Goal: Information Seeking & Learning: Learn about a topic

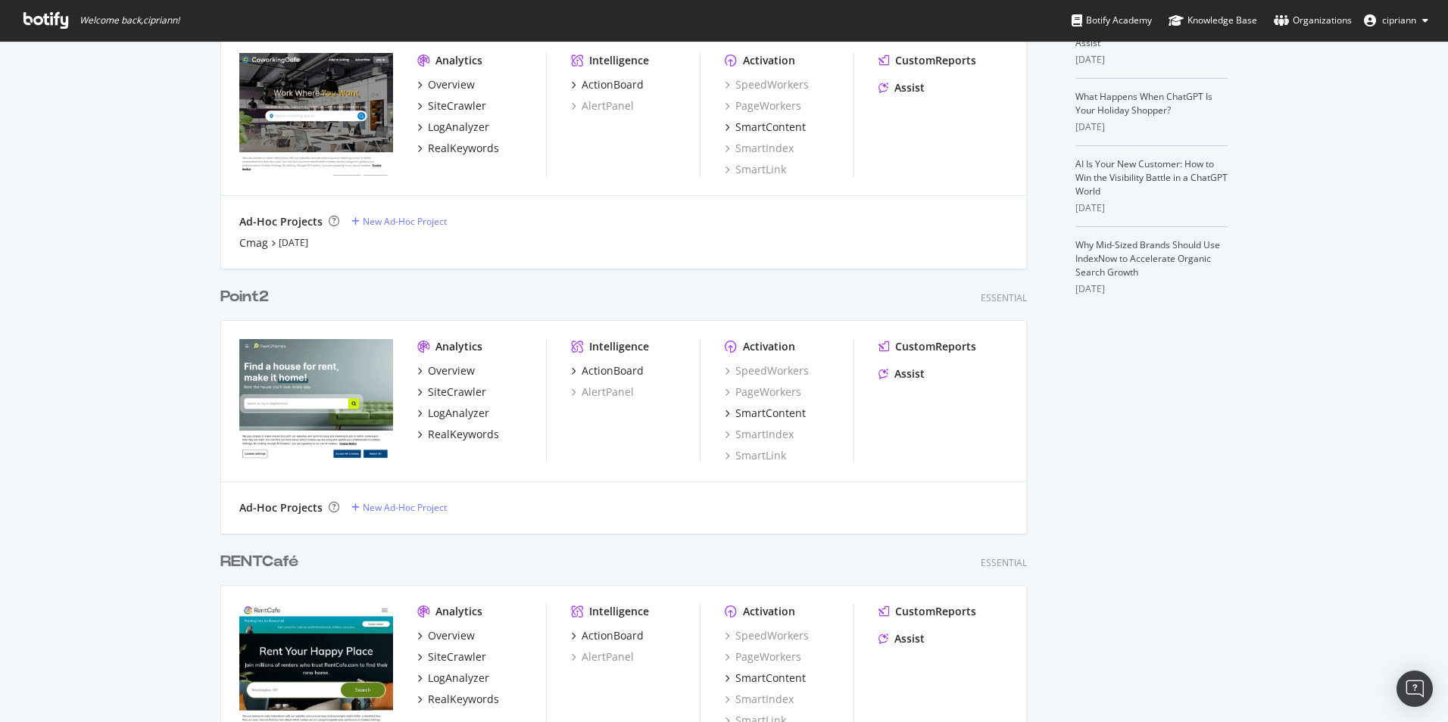
scroll to position [454, 0]
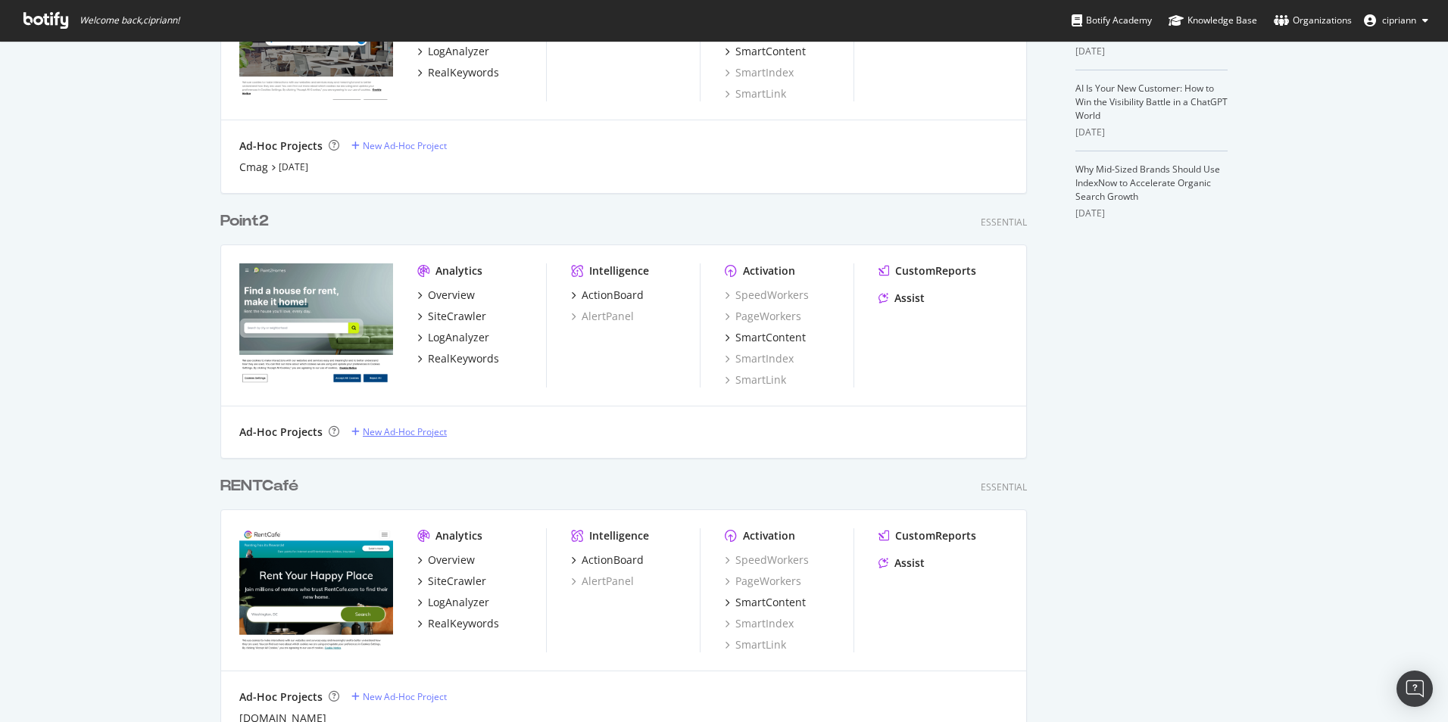
click at [373, 434] on div "New Ad-Hoc Project" at bounding box center [405, 432] width 84 height 13
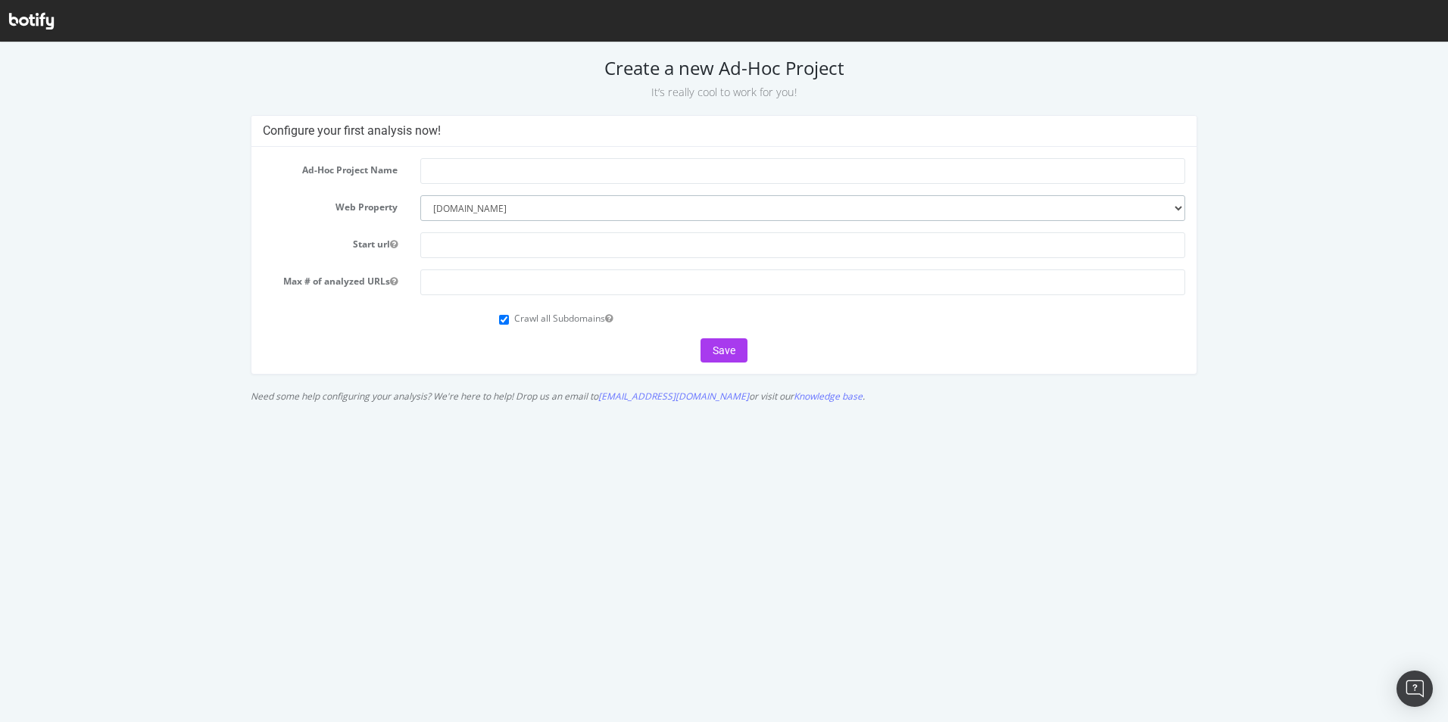
click at [560, 212] on select "--------- propertyshark.com rentcafé.com commercialsearch.com point2homes.com s…" at bounding box center [802, 208] width 764 height 26
click at [454, 171] on input "text" at bounding box center [802, 171] width 764 height 26
drag, startPoint x: 447, startPoint y: 169, endPoint x: 422, endPoint y: 169, distance: 25.0
click at [422, 169] on input "QA" at bounding box center [802, 171] width 764 height 26
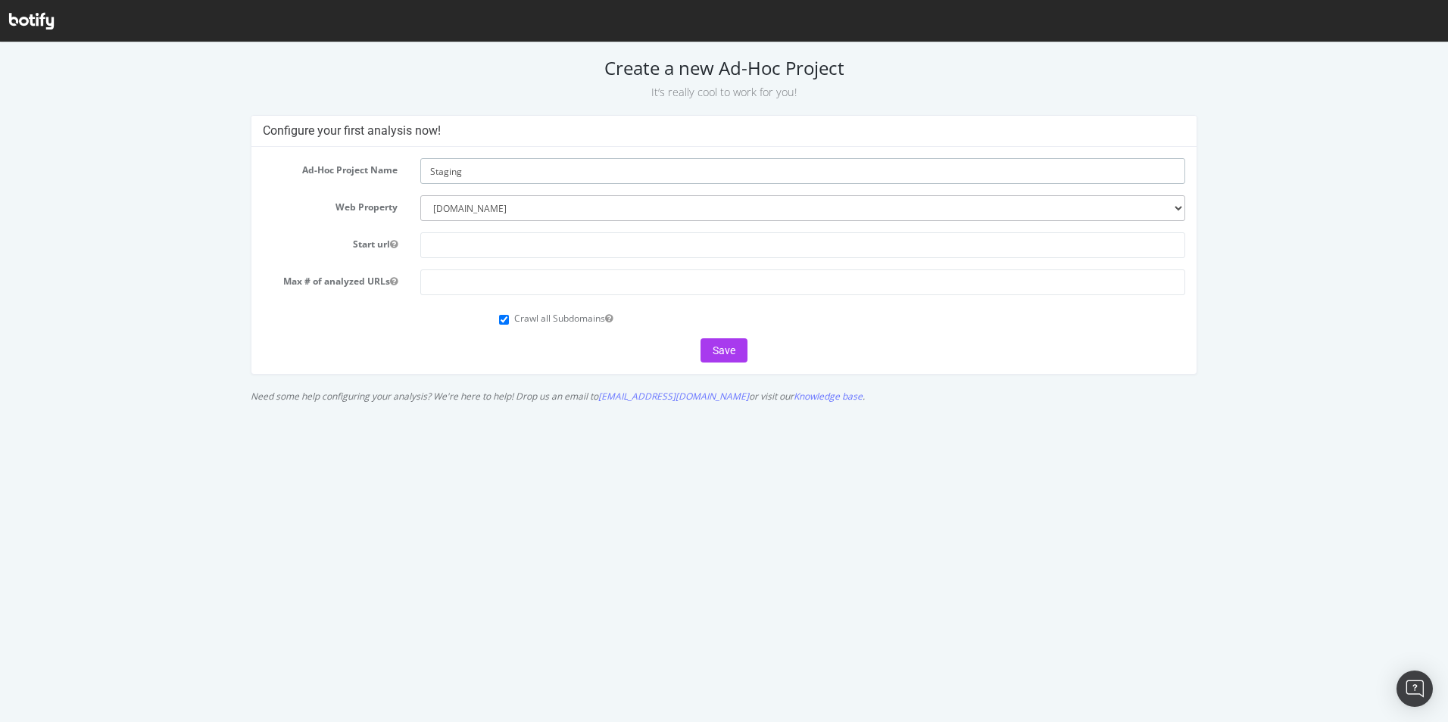
type input "Staging"
click at [529, 248] on input "text" at bounding box center [802, 245] width 764 height 26
drag, startPoint x: 541, startPoint y: 207, endPoint x: 411, endPoint y: 212, distance: 130.3
click at [411, 212] on div "--------- propertyshark.com rentcafé.com commercialsearch.com point2homes.com s…" at bounding box center [802, 208] width 787 height 26
click at [1246, 177] on div "Configure your first analysis now! Ad-Hoc Project Name Staging Web Property ---…" at bounding box center [724, 262] width 1442 height 295
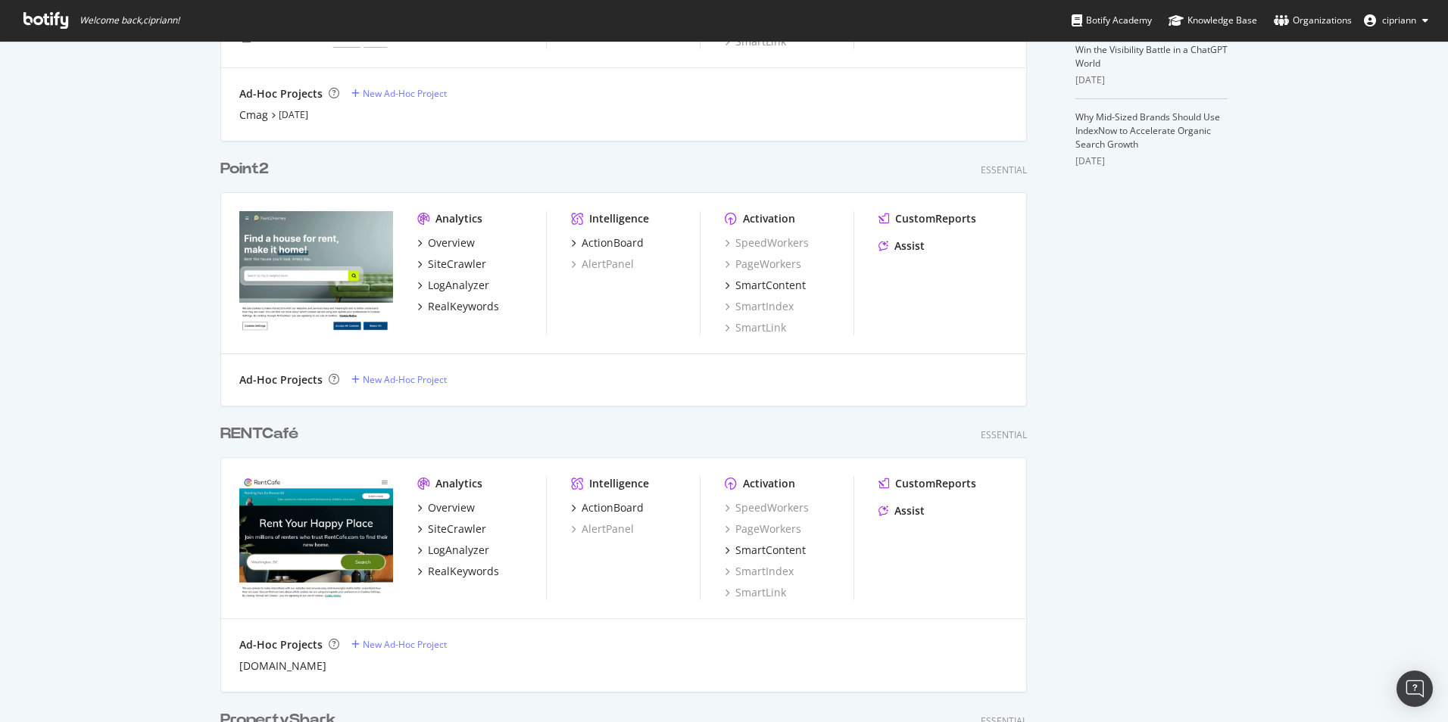
scroll to position [530, 0]
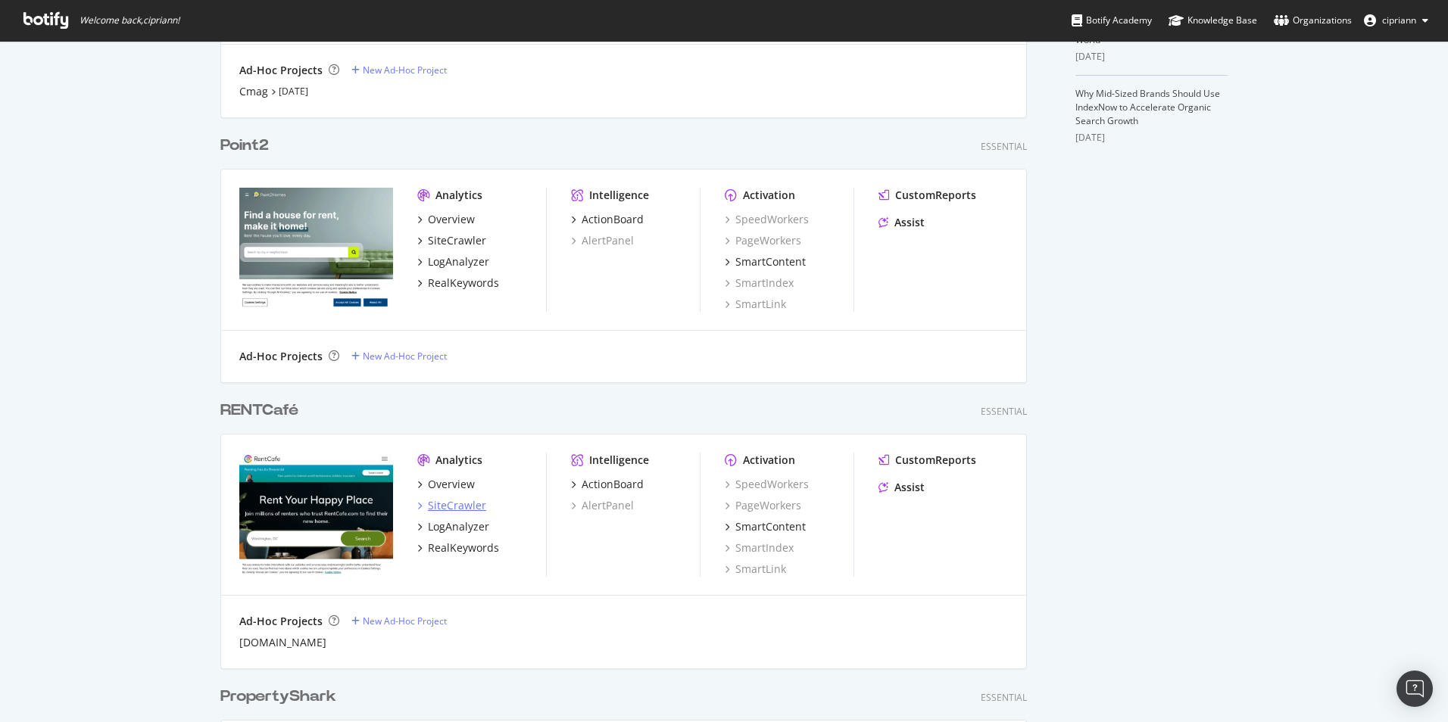
click at [451, 500] on div "SiteCrawler" at bounding box center [457, 505] width 58 height 15
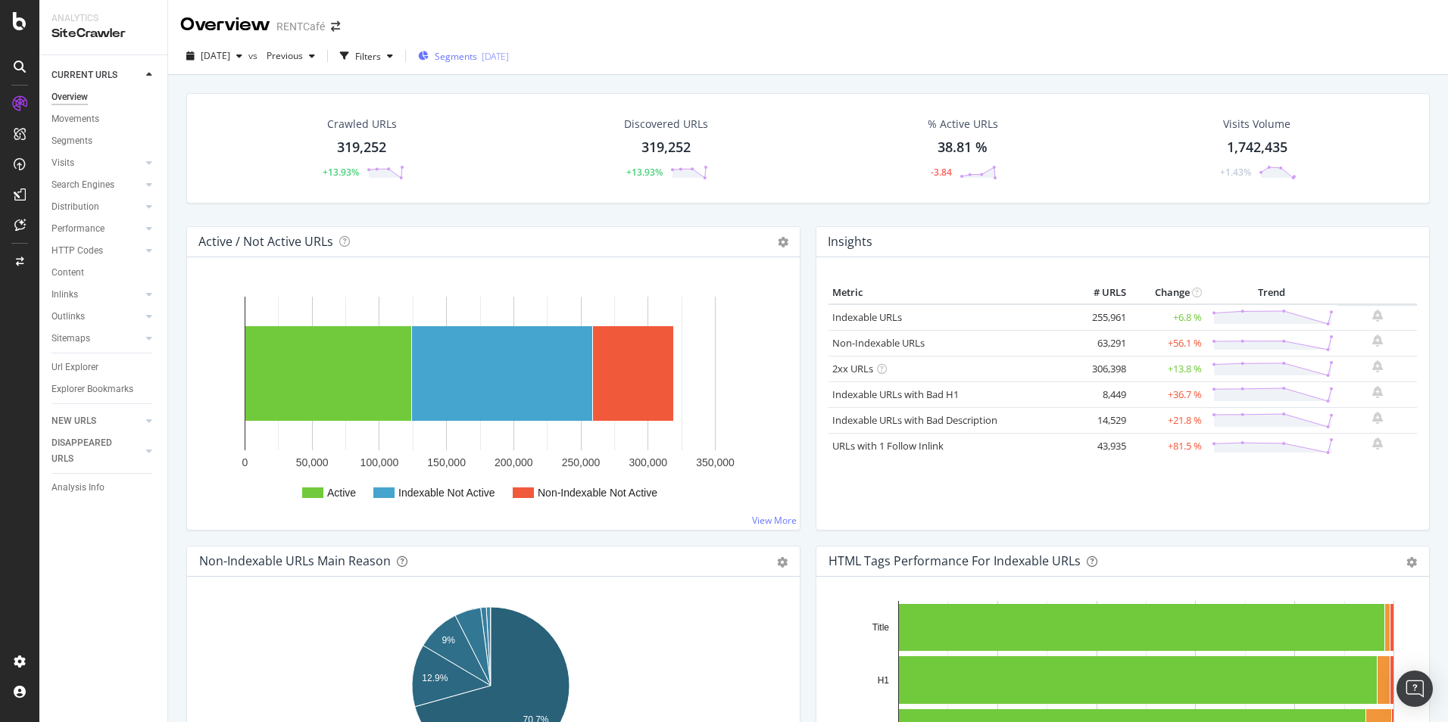
click at [477, 58] on span "Segments" at bounding box center [456, 56] width 42 height 13
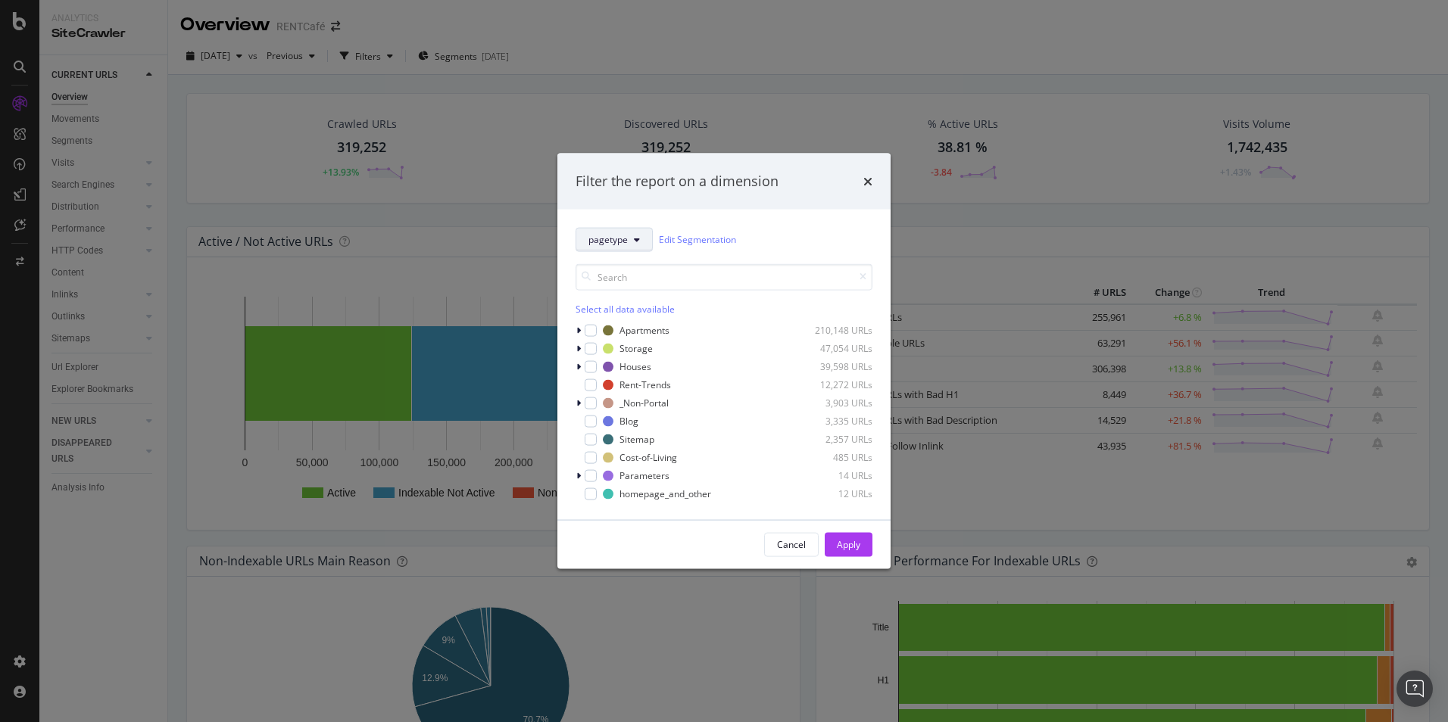
click at [625, 242] on span "pagetype" at bounding box center [607, 239] width 39 height 13
click at [614, 329] on div "geolocation" at bounding box center [637, 321] width 122 height 22
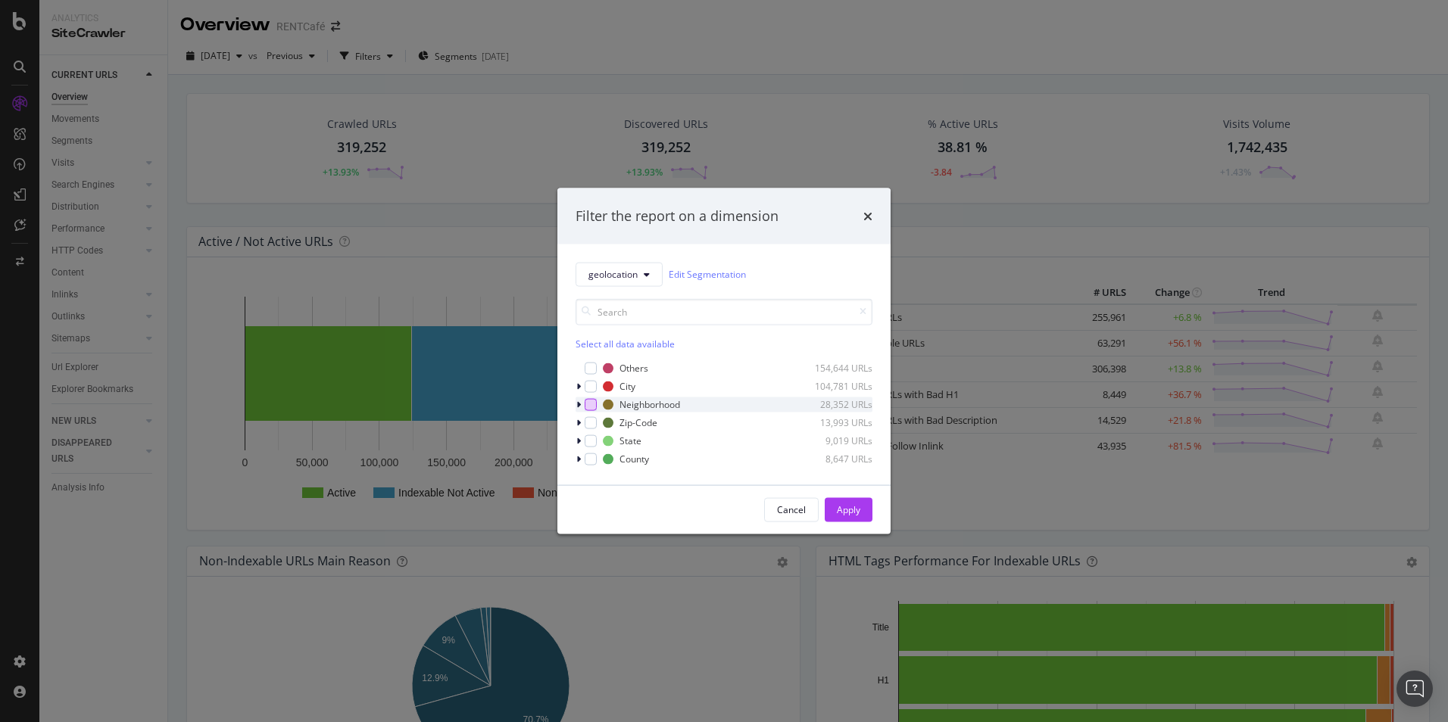
click at [591, 407] on div "modal" at bounding box center [591, 404] width 12 height 12
click at [847, 506] on div "Apply" at bounding box center [848, 510] width 23 height 13
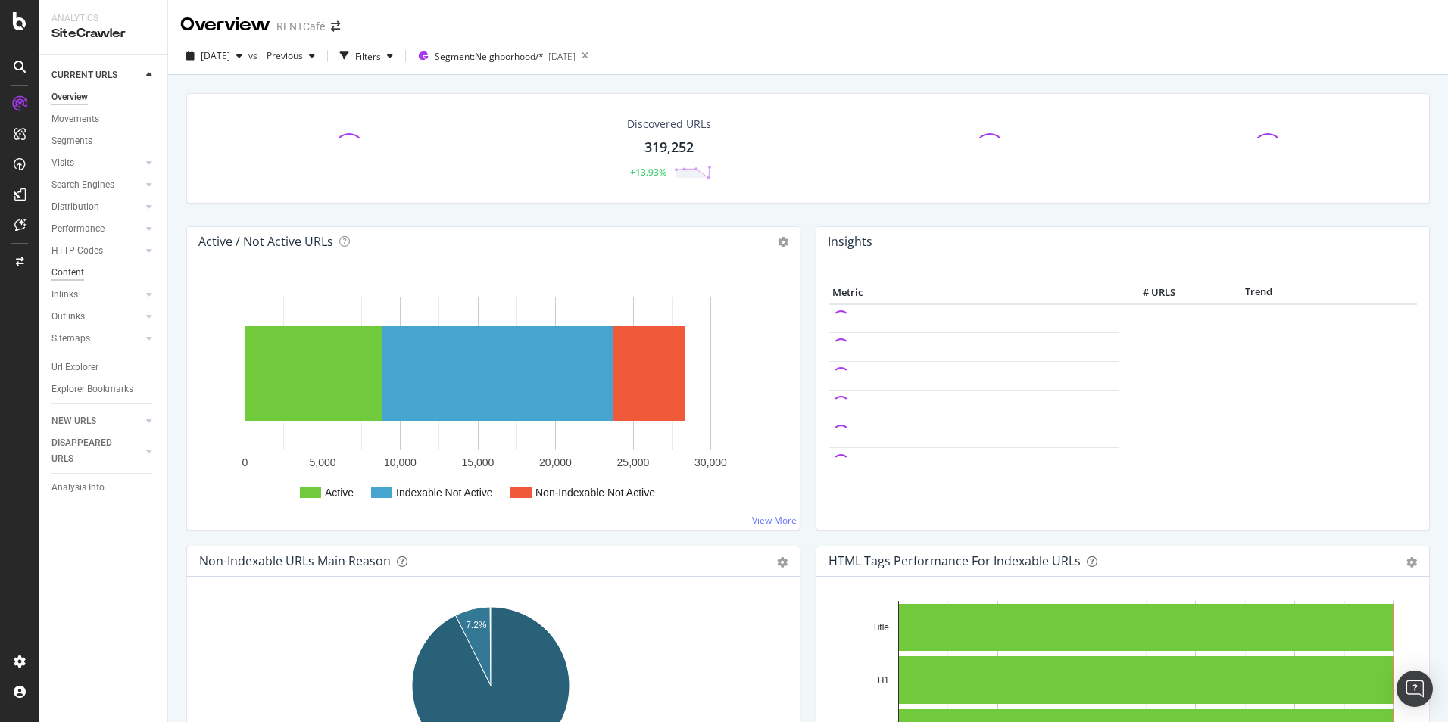
click at [71, 280] on div "Content" at bounding box center [67, 273] width 33 height 16
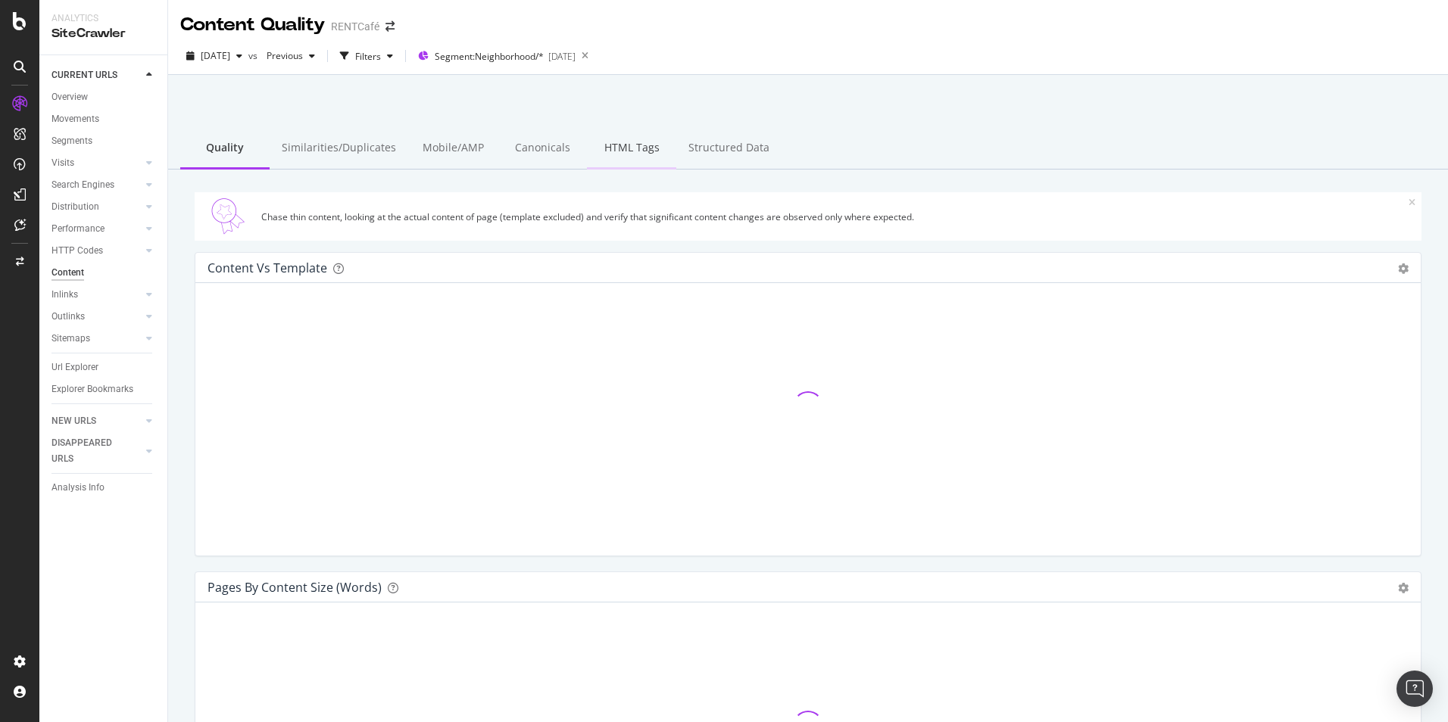
click at [636, 155] on div "HTML Tags" at bounding box center [631, 149] width 89 height 42
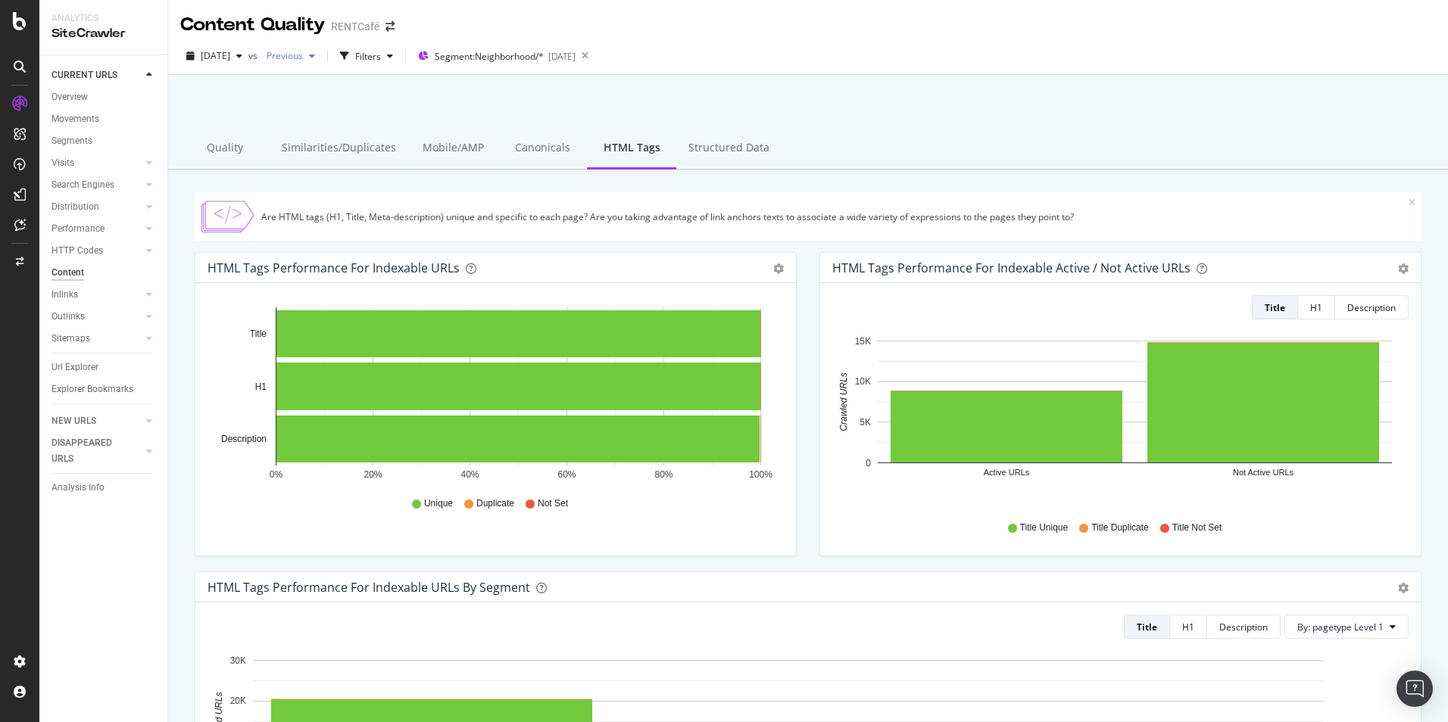
click at [321, 59] on div "button" at bounding box center [312, 55] width 18 height 9
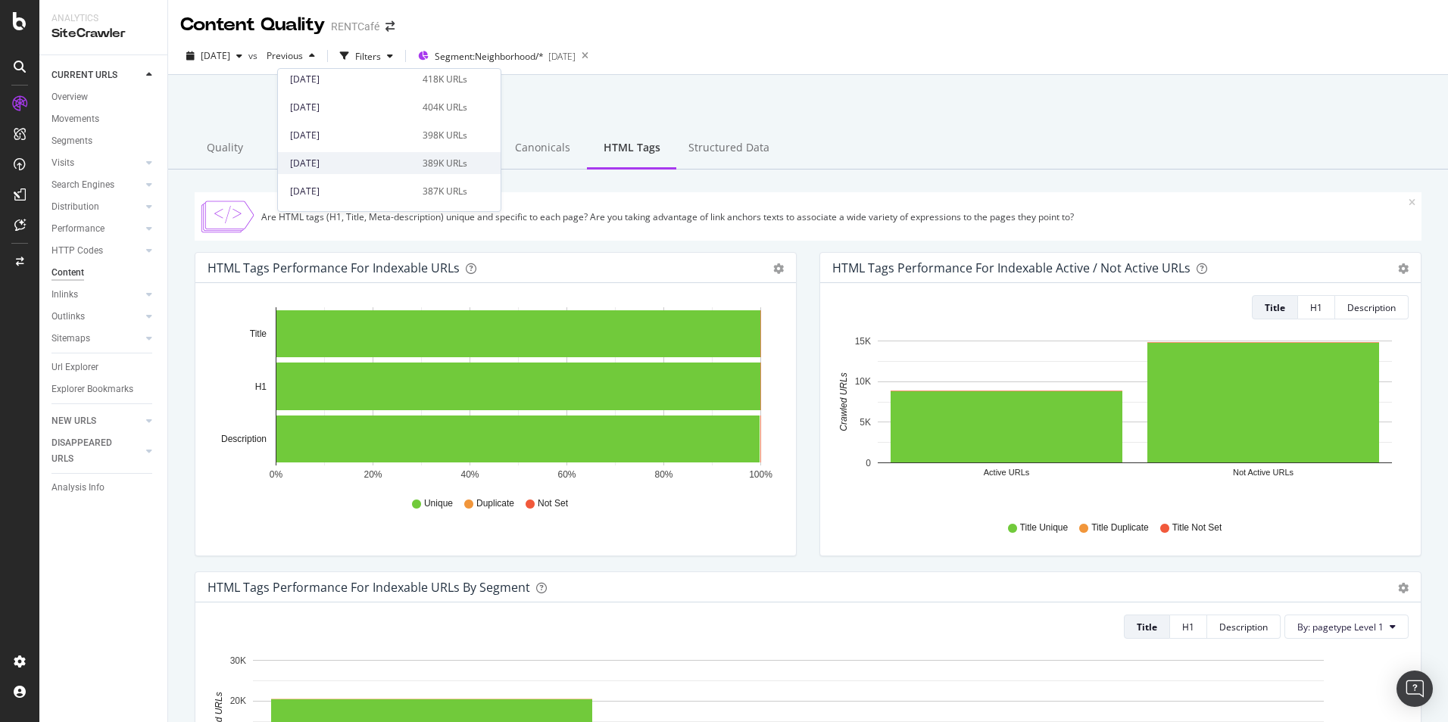
scroll to position [669, 0]
click at [330, 198] on div "[DATE]" at bounding box center [351, 195] width 123 height 14
click at [70, 101] on div "Overview" at bounding box center [69, 97] width 36 height 16
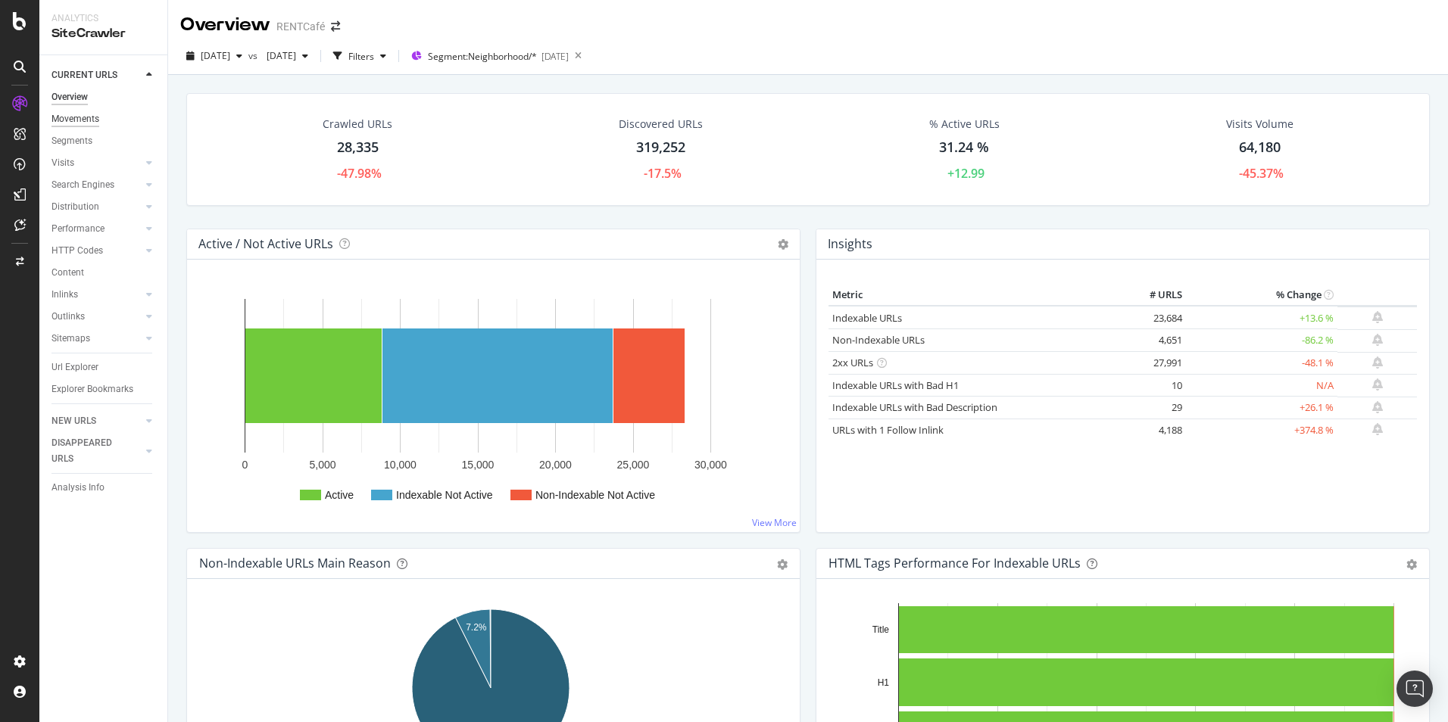
click at [82, 121] on div "Movements" at bounding box center [75, 119] width 48 height 16
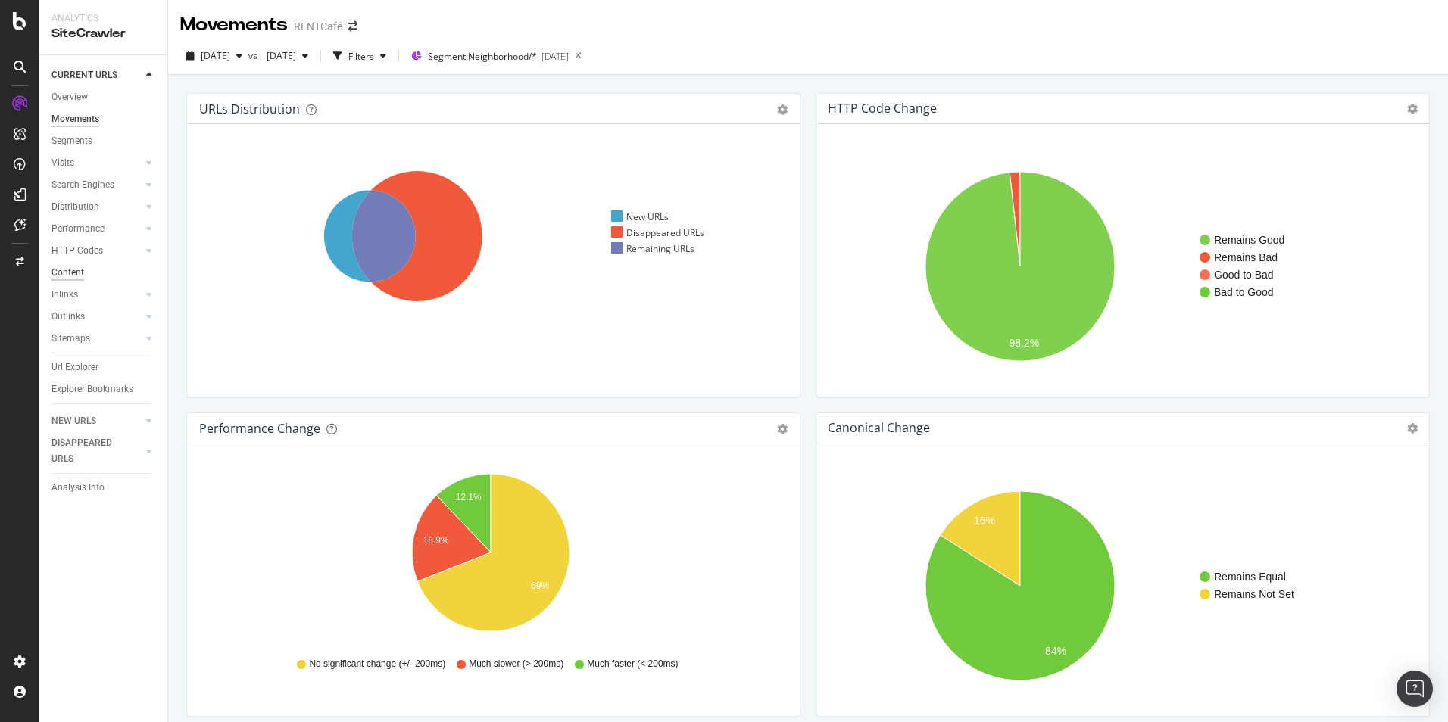
click at [69, 274] on div "Content" at bounding box center [67, 273] width 33 height 16
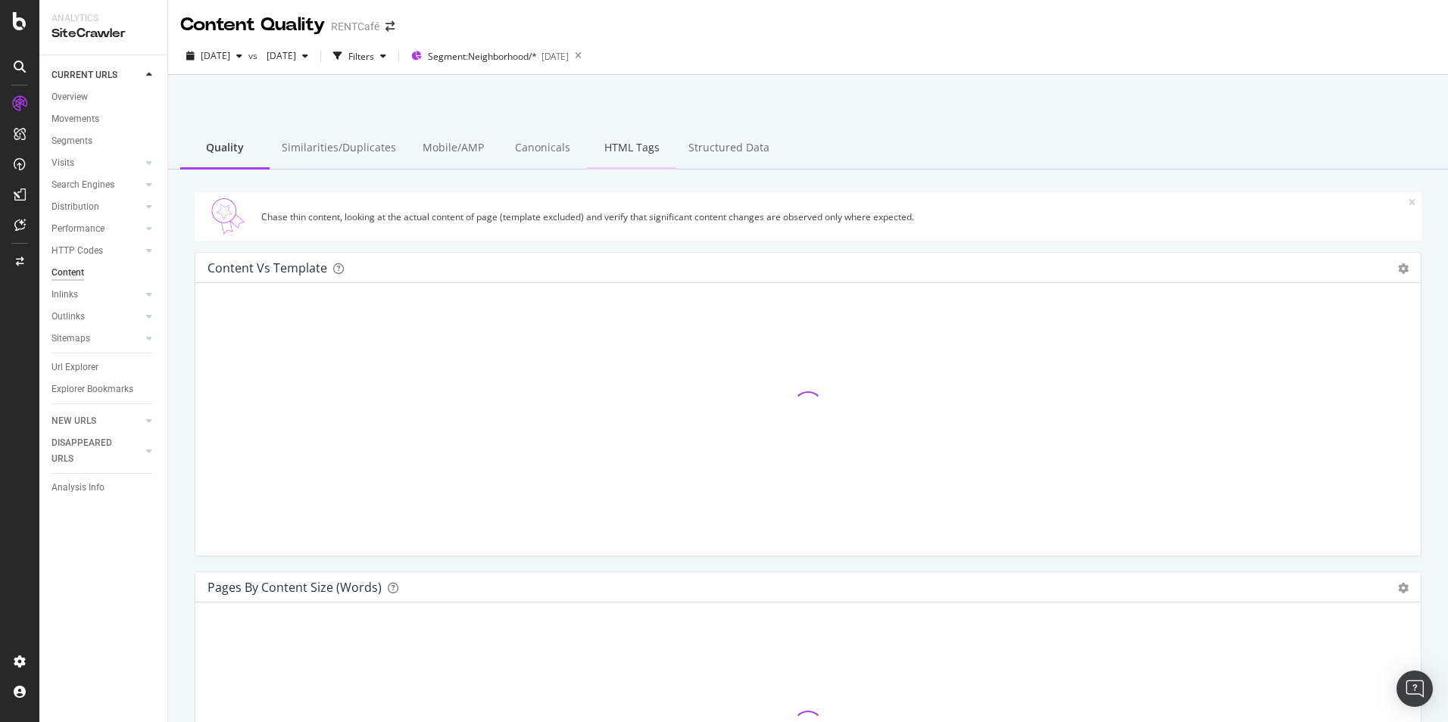
click at [628, 148] on div "HTML Tags" at bounding box center [631, 149] width 89 height 42
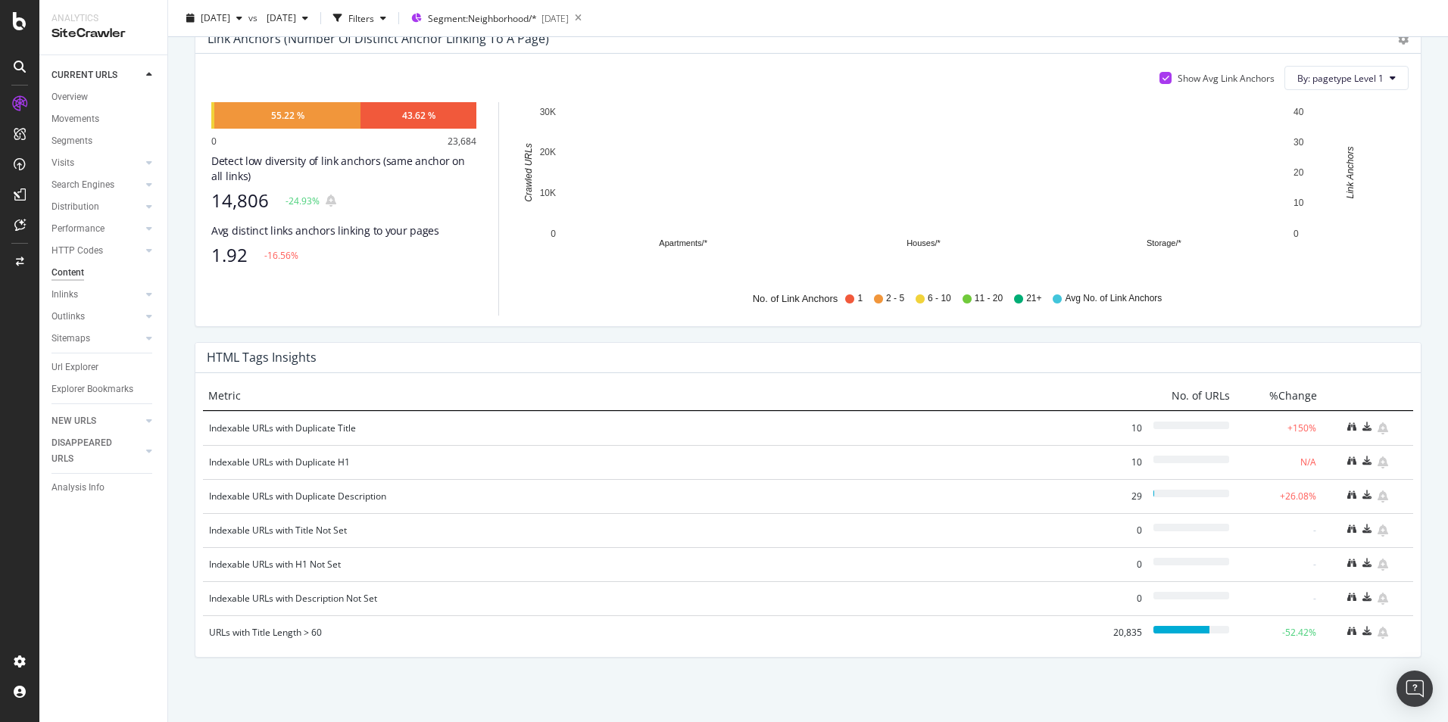
scroll to position [872, 0]
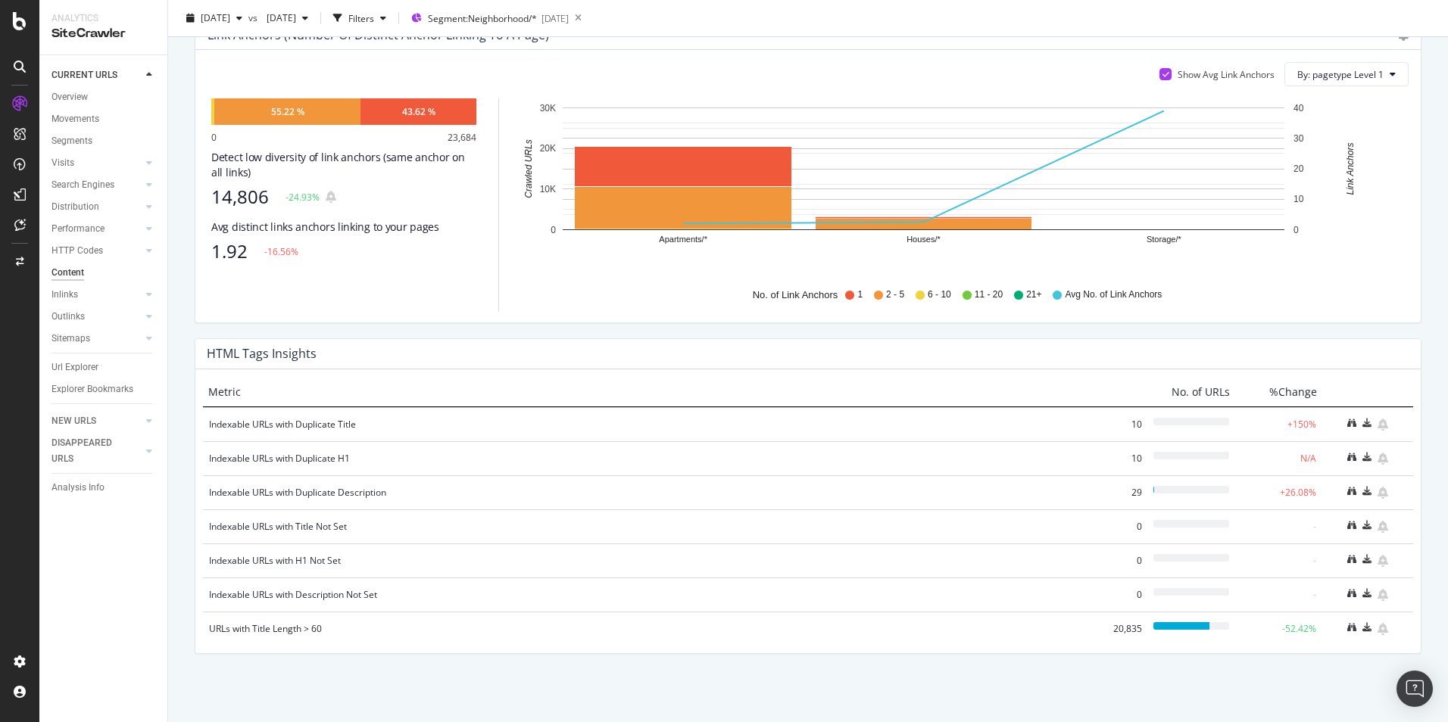
drag, startPoint x: 83, startPoint y: 363, endPoint x: 112, endPoint y: 356, distance: 29.8
click at [83, 363] on div "Url Explorer" at bounding box center [74, 368] width 47 height 16
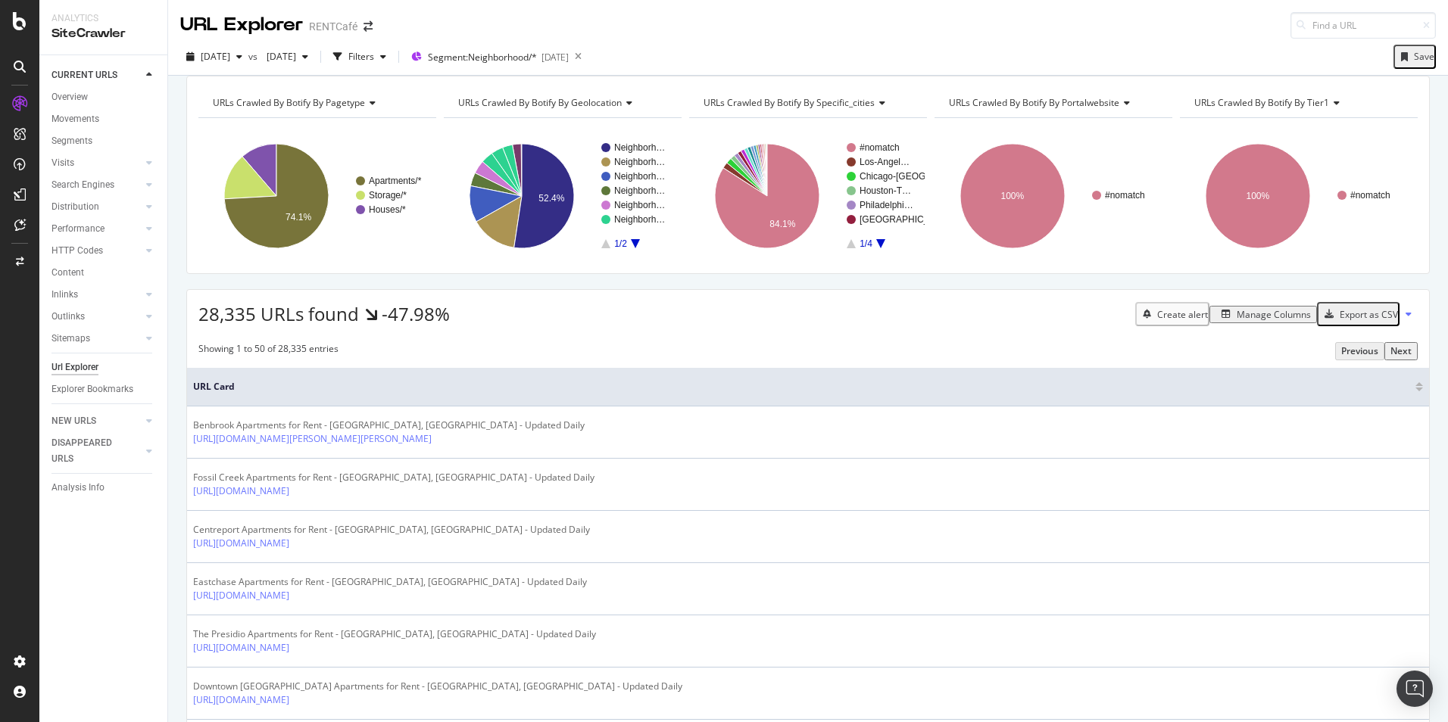
click at [1252, 321] on div "Manage Columns" at bounding box center [1262, 314] width 95 height 13
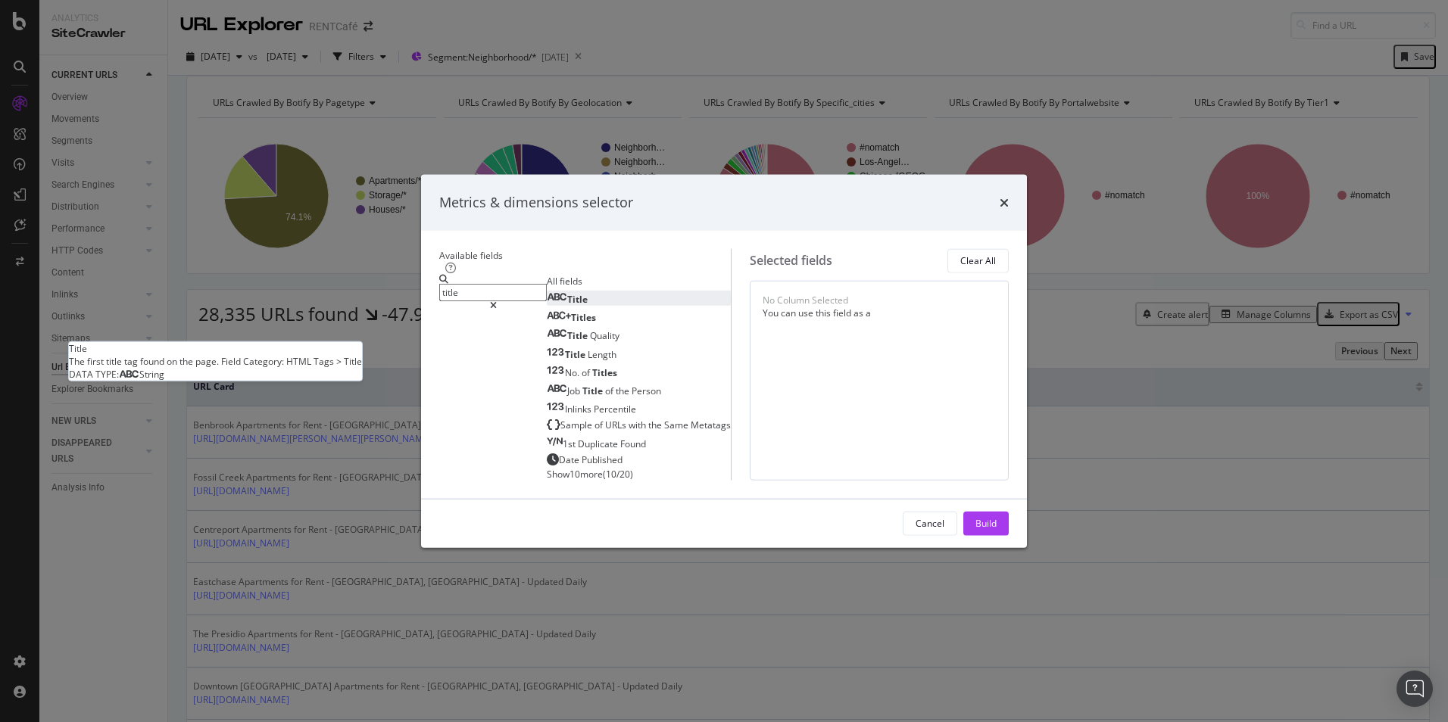
type input "title"
click at [547, 293] on div "Title" at bounding box center [567, 299] width 41 height 13
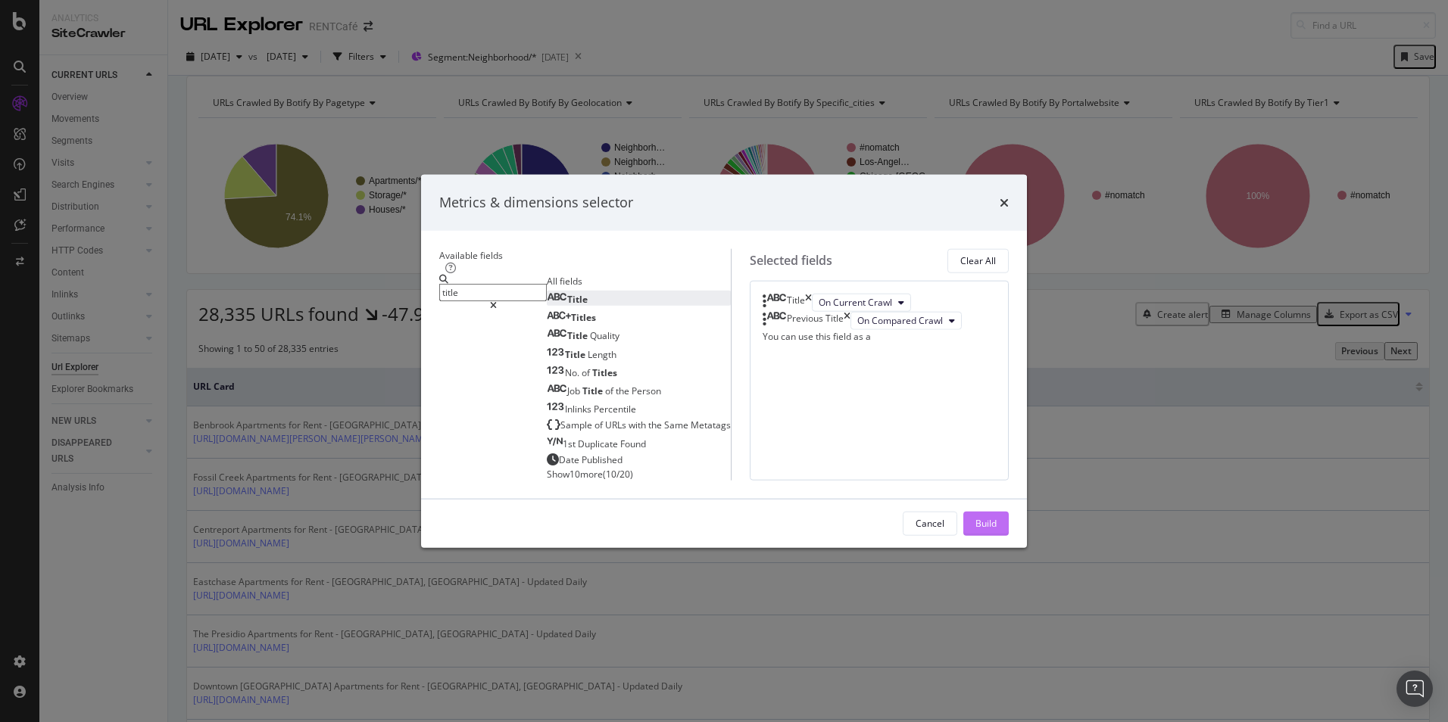
click at [996, 530] on div "Build" at bounding box center [985, 523] width 21 height 13
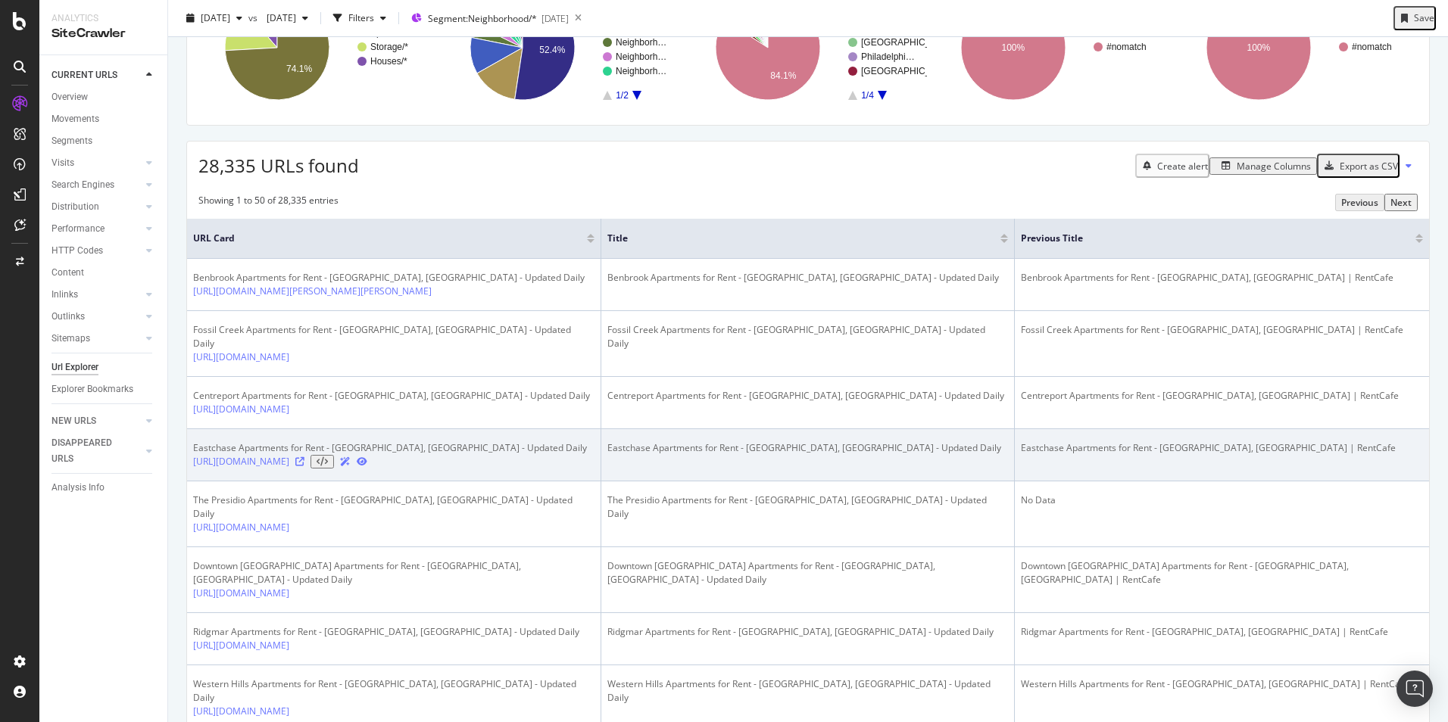
scroll to position [151, 0]
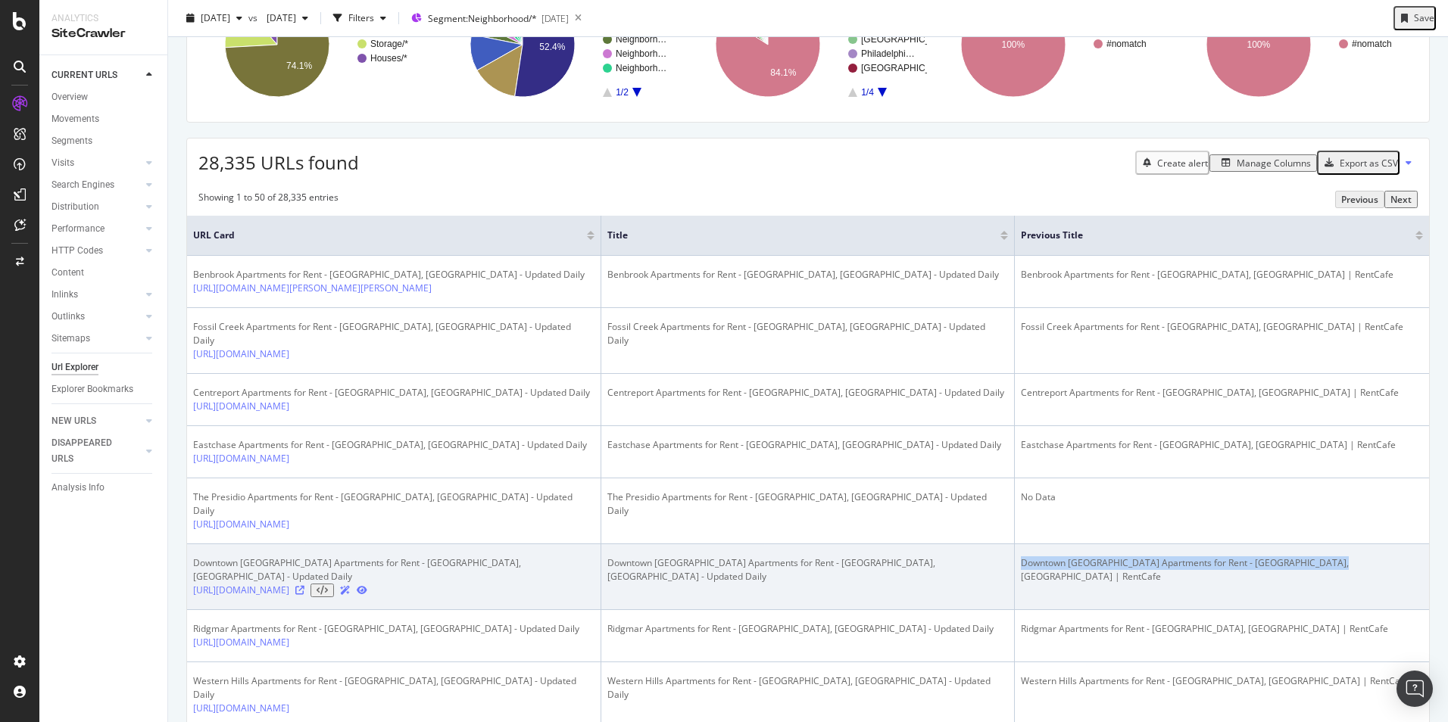
drag, startPoint x: 1328, startPoint y: 581, endPoint x: 1029, endPoint y: 586, distance: 299.1
click at [1029, 584] on div "Downtown [GEOGRAPHIC_DATA] Apartments for Rent - [GEOGRAPHIC_DATA], [GEOGRAPHIC…" at bounding box center [1222, 570] width 402 height 27
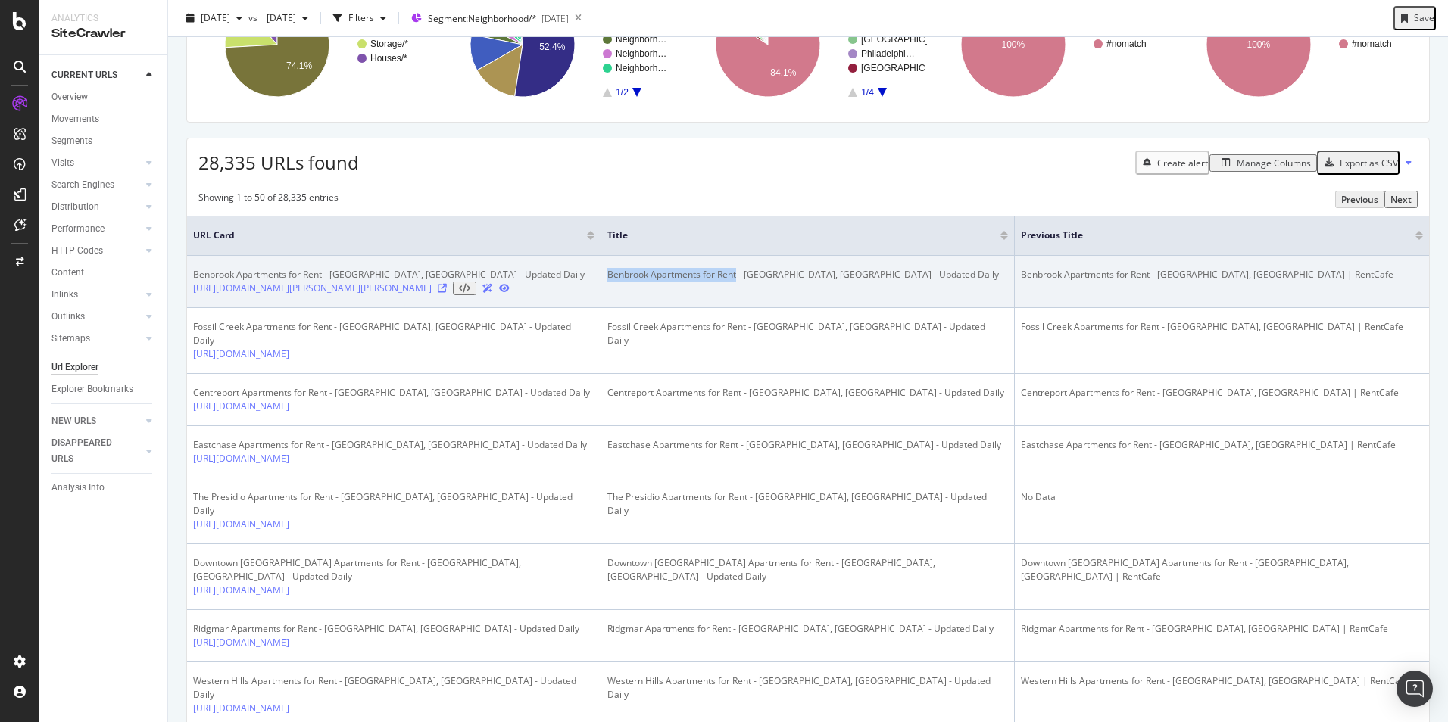
drag, startPoint x: 741, startPoint y: 294, endPoint x: 610, endPoint y: 293, distance: 131.8
click at [610, 293] on td "Benbrook Apartments for Rent - [GEOGRAPHIC_DATA], [GEOGRAPHIC_DATA] - Updated D…" at bounding box center [808, 282] width 414 height 52
copy div "Benbrook Apartments for Rent"
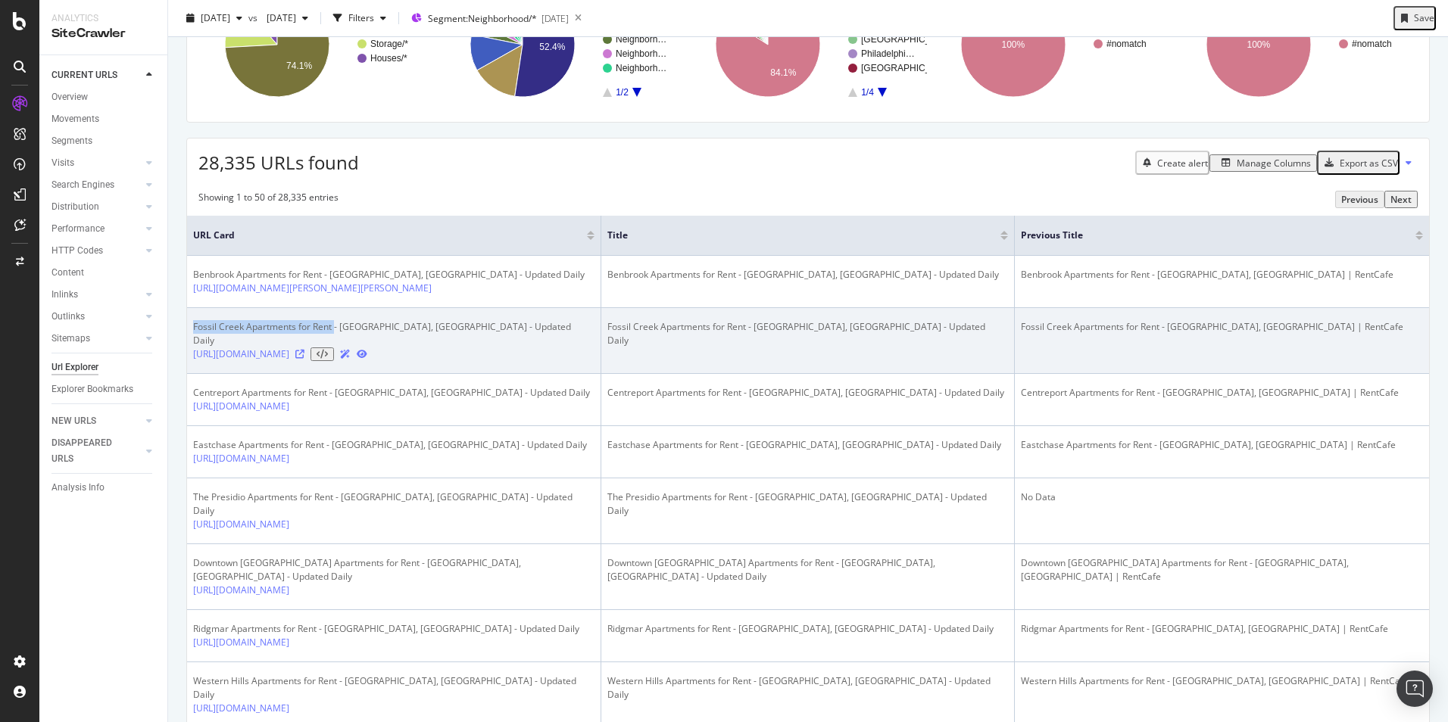
drag, startPoint x: 192, startPoint y: 358, endPoint x: 345, endPoint y: 364, distance: 153.1
click at [345, 364] on td "Fossil Creek Apartments for Rent - [GEOGRAPHIC_DATA], [GEOGRAPHIC_DATA] - Updat…" at bounding box center [394, 341] width 414 height 66
copy div "Fossil Creek Apartments for Rent"
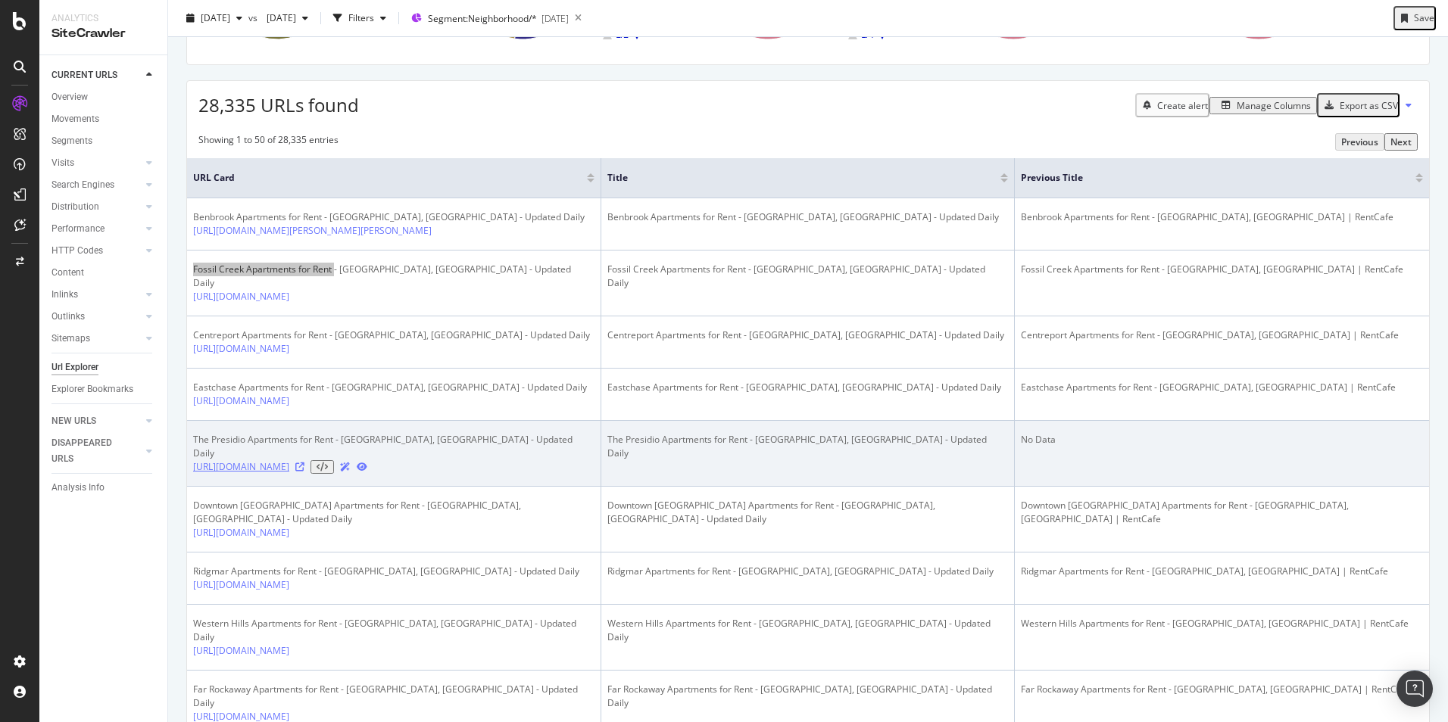
scroll to position [227, 0]
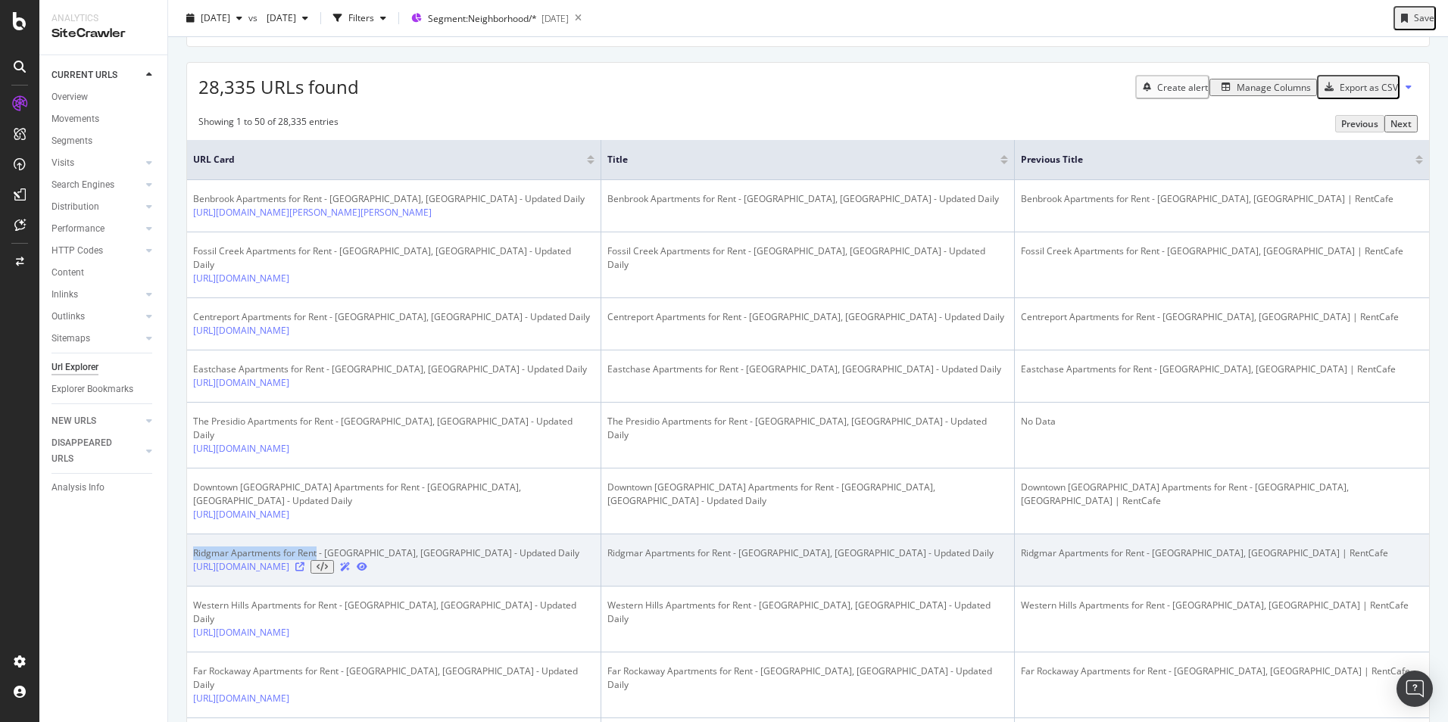
drag, startPoint x: 327, startPoint y: 573, endPoint x: 192, endPoint y: 574, distance: 134.8
click at [192, 574] on td "Ridgmar Apartments for Rent - [GEOGRAPHIC_DATA], [GEOGRAPHIC_DATA] - Updated Da…" at bounding box center [394, 561] width 414 height 52
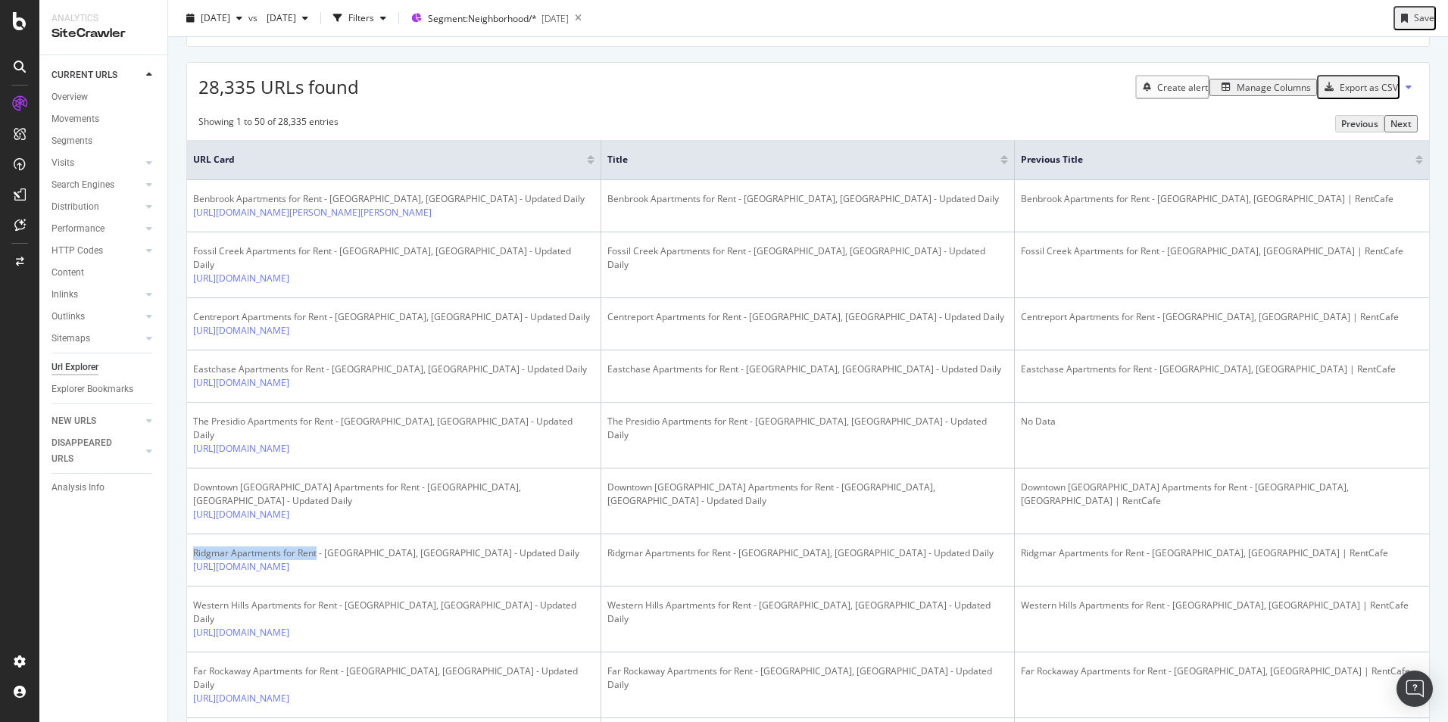
copy div "Ridgmar Apartments for Rent"
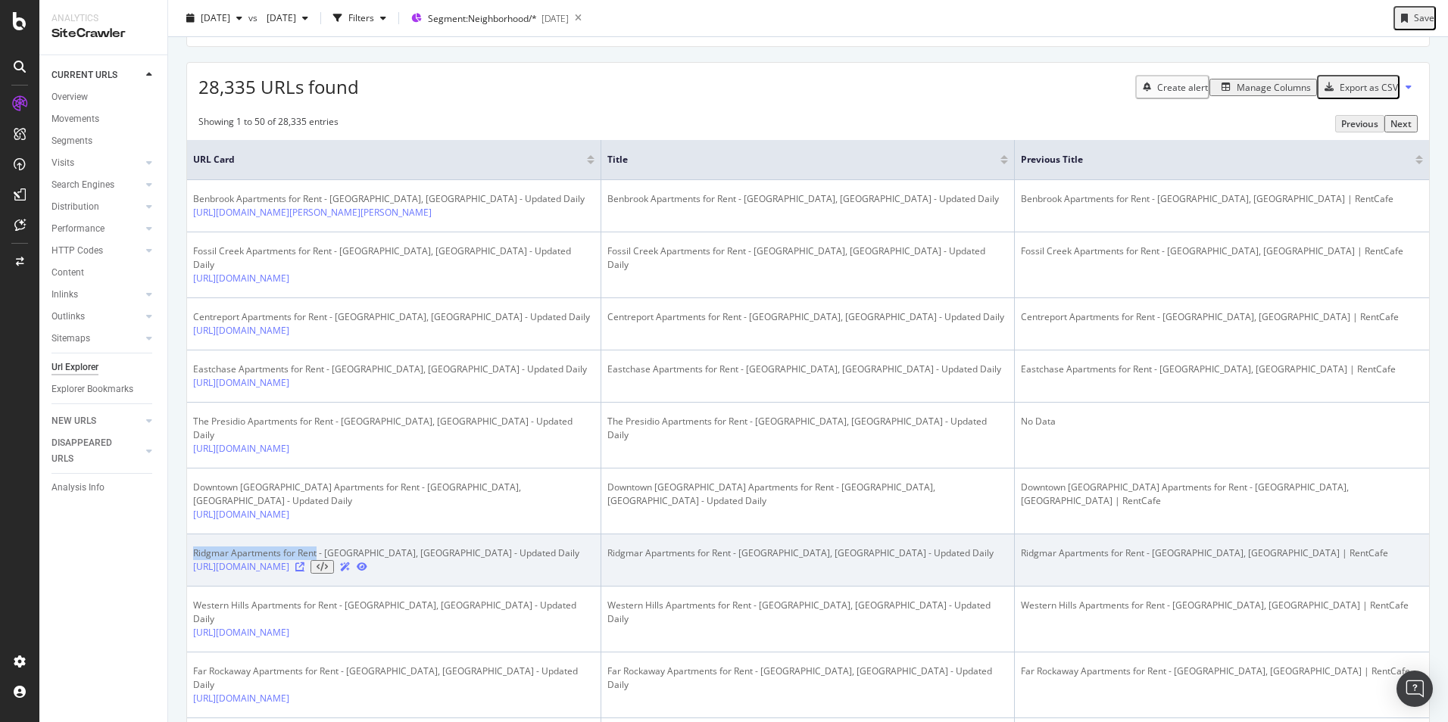
click at [304, 572] on icon at bounding box center [299, 567] width 9 height 9
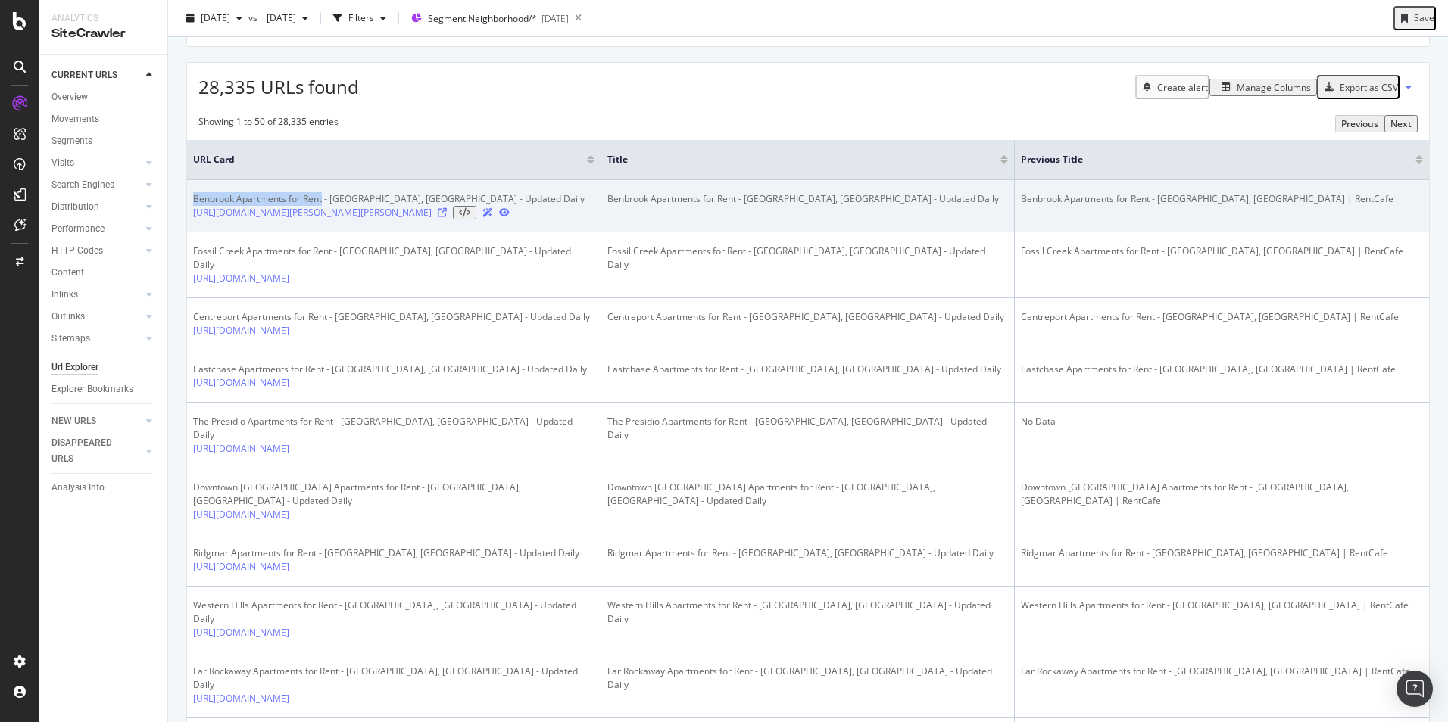
drag, startPoint x: 194, startPoint y: 216, endPoint x: 332, endPoint y: 217, distance: 137.8
click at [332, 206] on div "Benbrook Apartments for Rent - [GEOGRAPHIC_DATA], [GEOGRAPHIC_DATA] - Updated D…" at bounding box center [388, 199] width 391 height 14
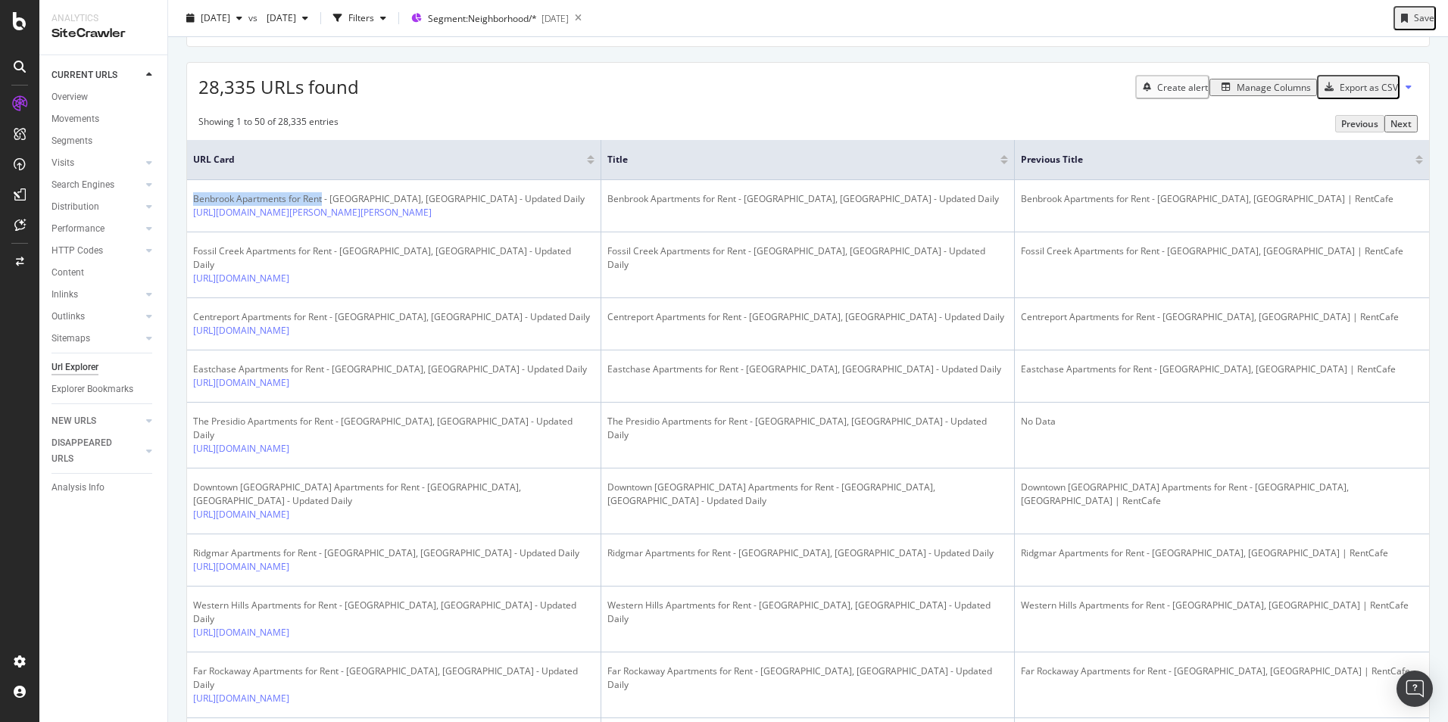
copy div "Benbrook Apartments for Rent"
click at [1252, 94] on div "Manage Columns" at bounding box center [1273, 87] width 74 height 13
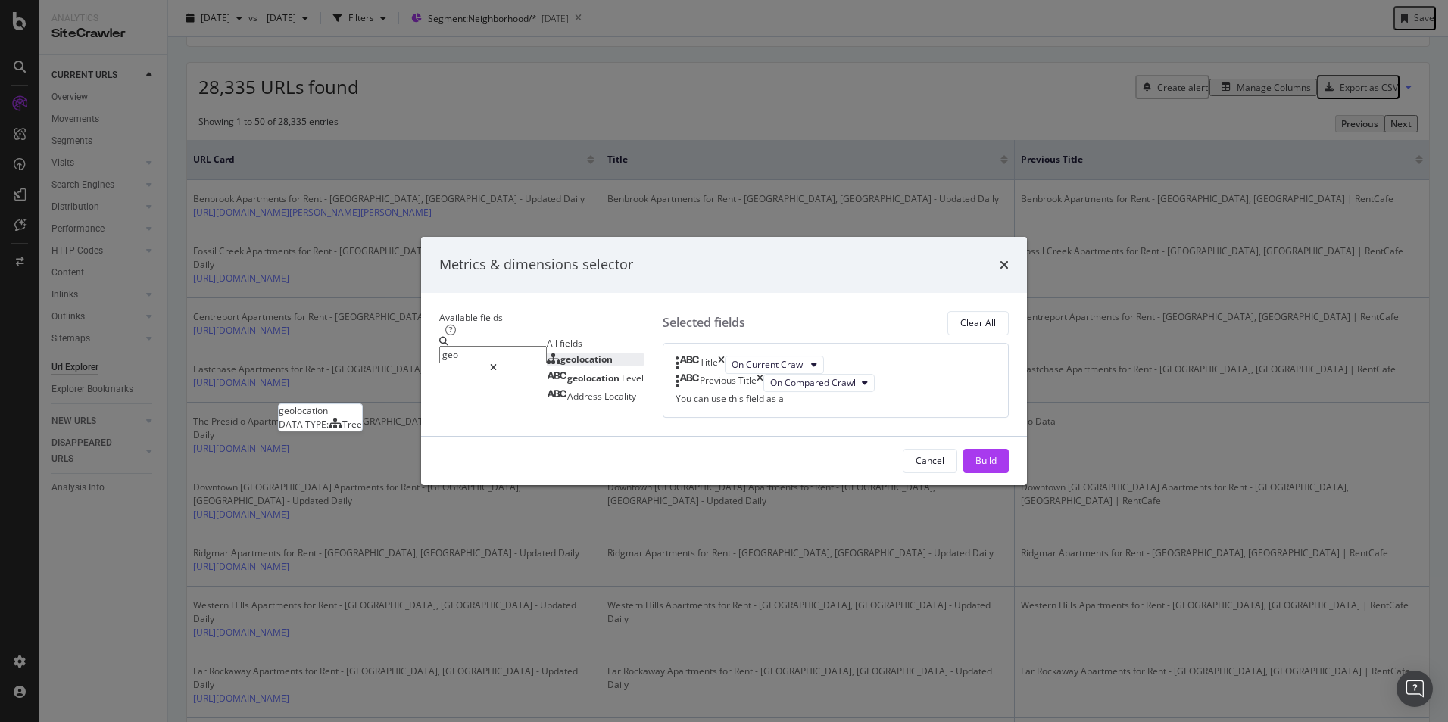
type input "geo"
click at [560, 353] on span "geolocation" at bounding box center [586, 359] width 52 height 13
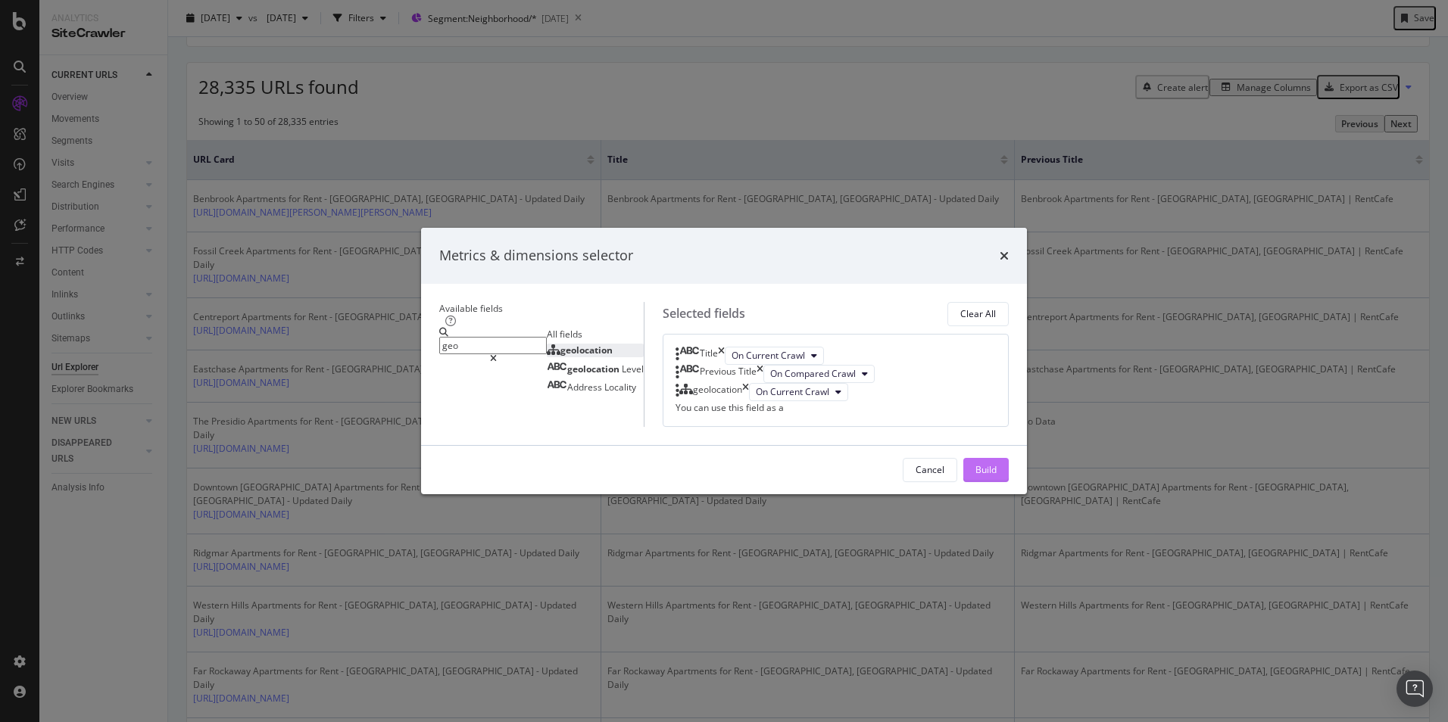
click at [1009, 482] on button "Build" at bounding box center [985, 470] width 45 height 24
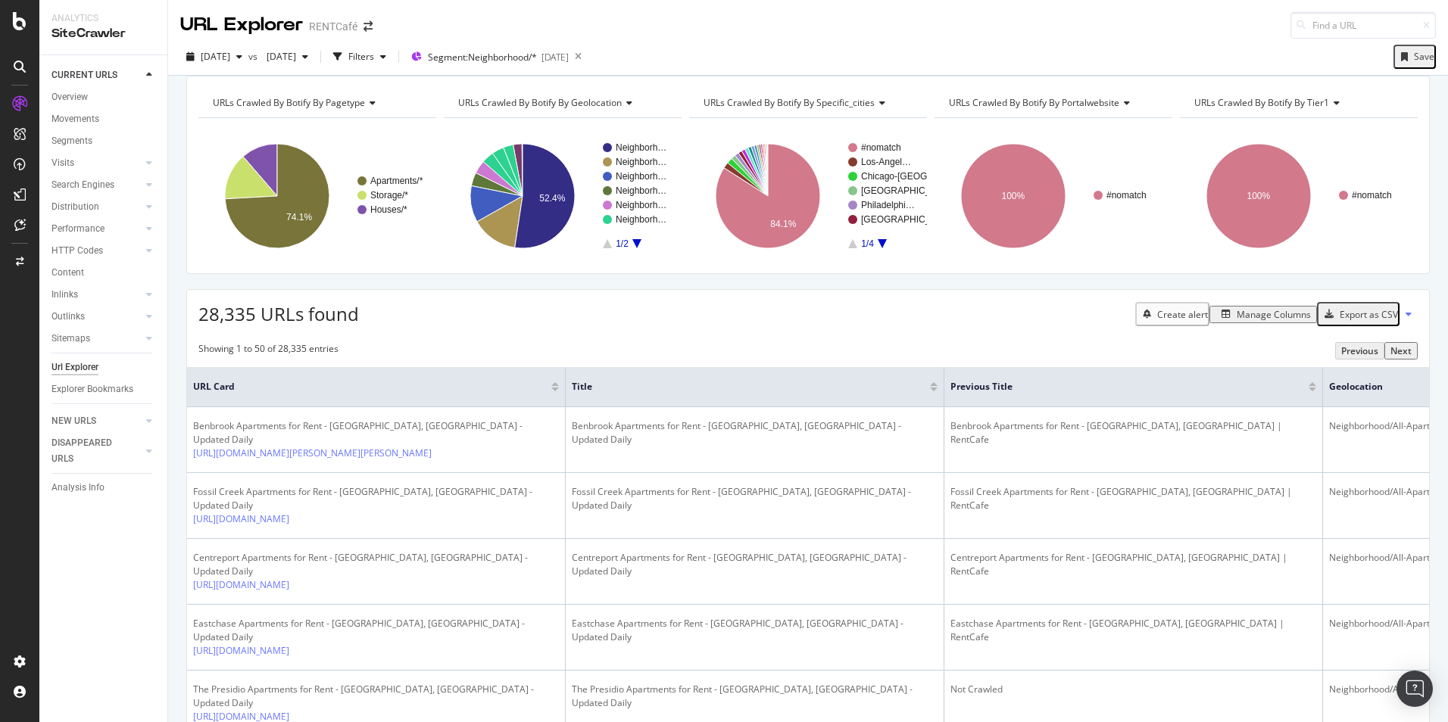
click at [1250, 321] on div "Manage Columns" at bounding box center [1273, 314] width 74 height 13
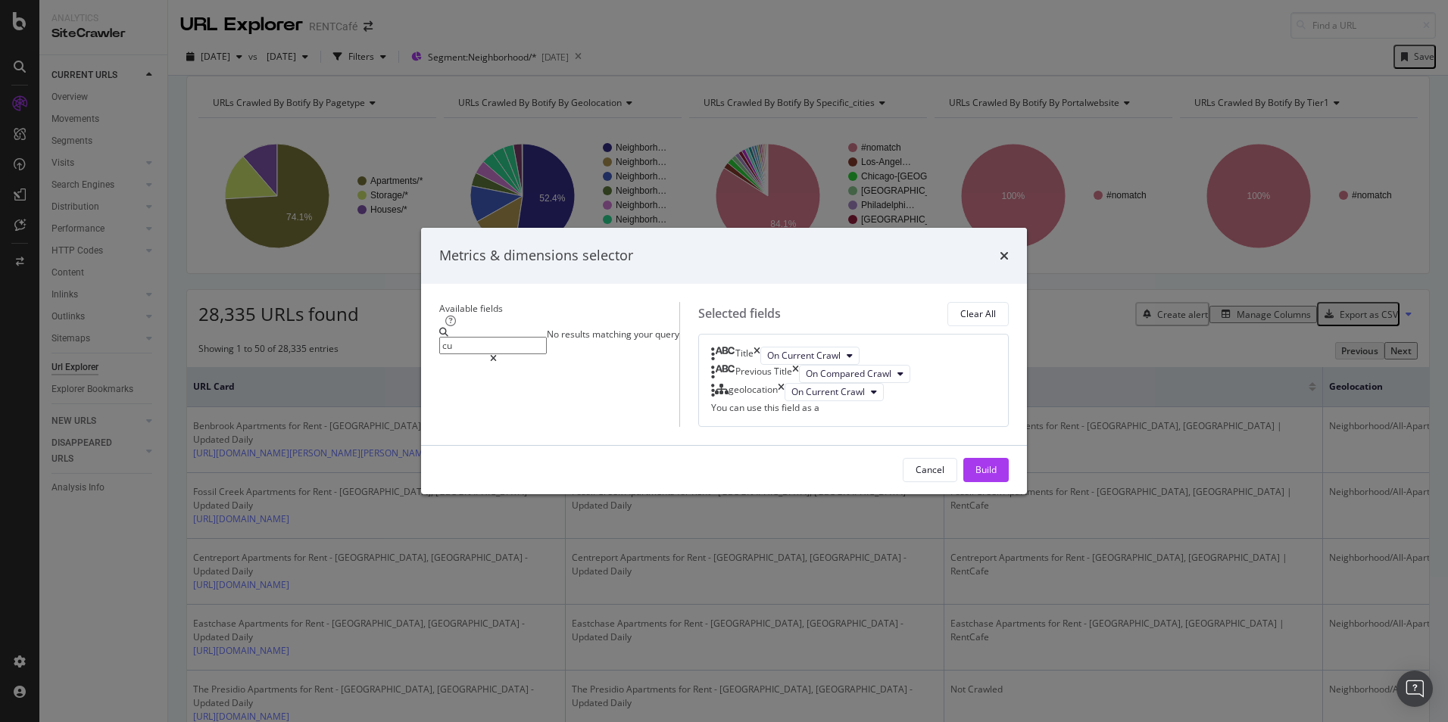
type input "c"
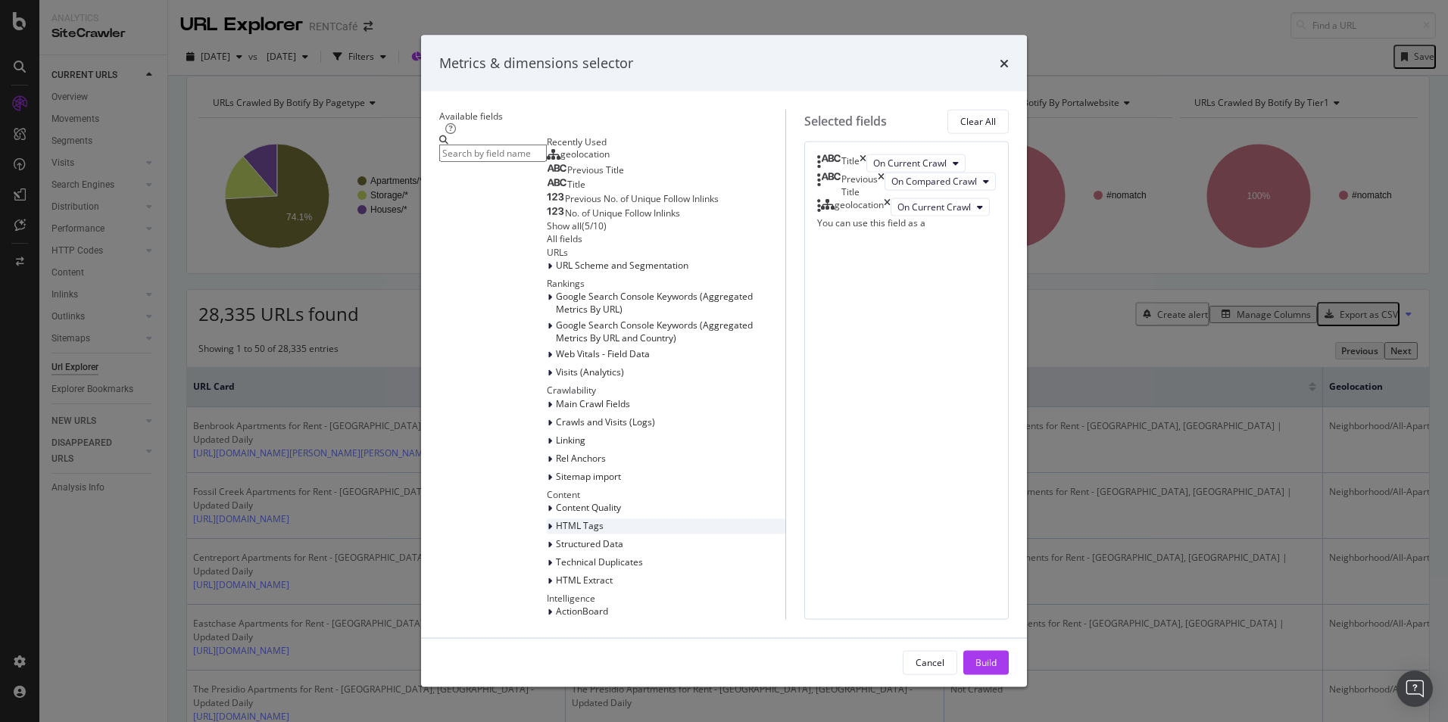
scroll to position [311, 0]
click at [556, 573] on span "HTML Extract" at bounding box center [584, 579] width 57 height 13
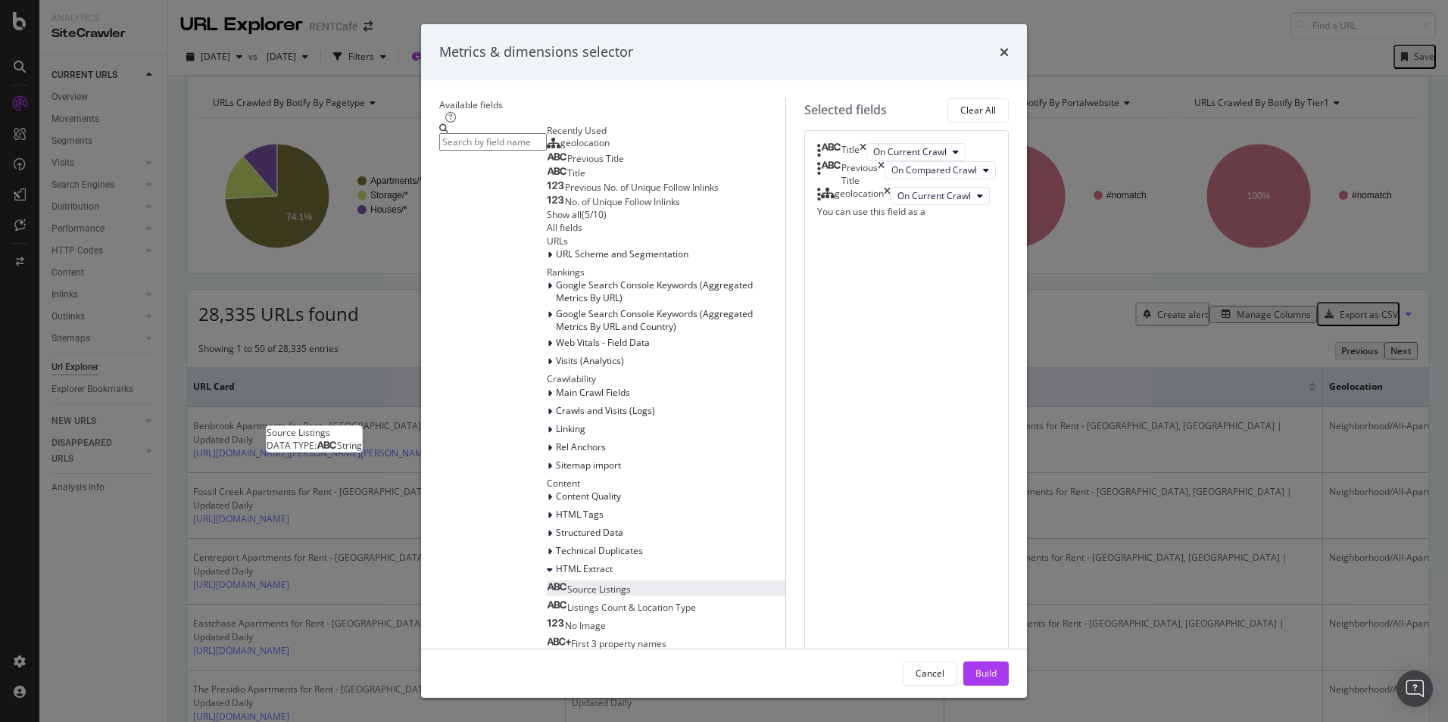
scroll to position [387, 0]
click at [567, 601] on span "Listings Count & Location Type" at bounding box center [631, 607] width 129 height 13
click at [890, 205] on icon "times" at bounding box center [887, 196] width 7 height 18
click at [996, 667] on div "Build" at bounding box center [985, 673] width 21 height 13
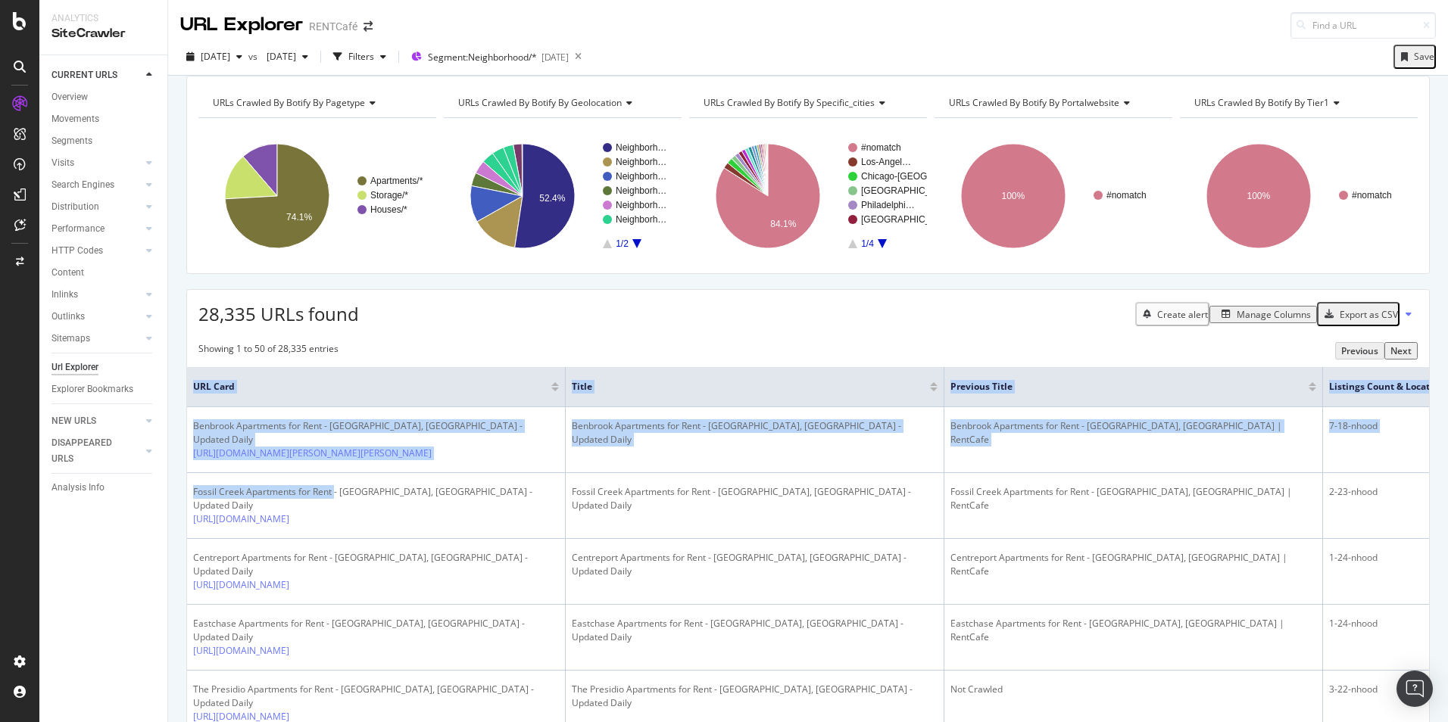
drag, startPoint x: 345, startPoint y: 513, endPoint x: 185, endPoint y: 513, distance: 160.5
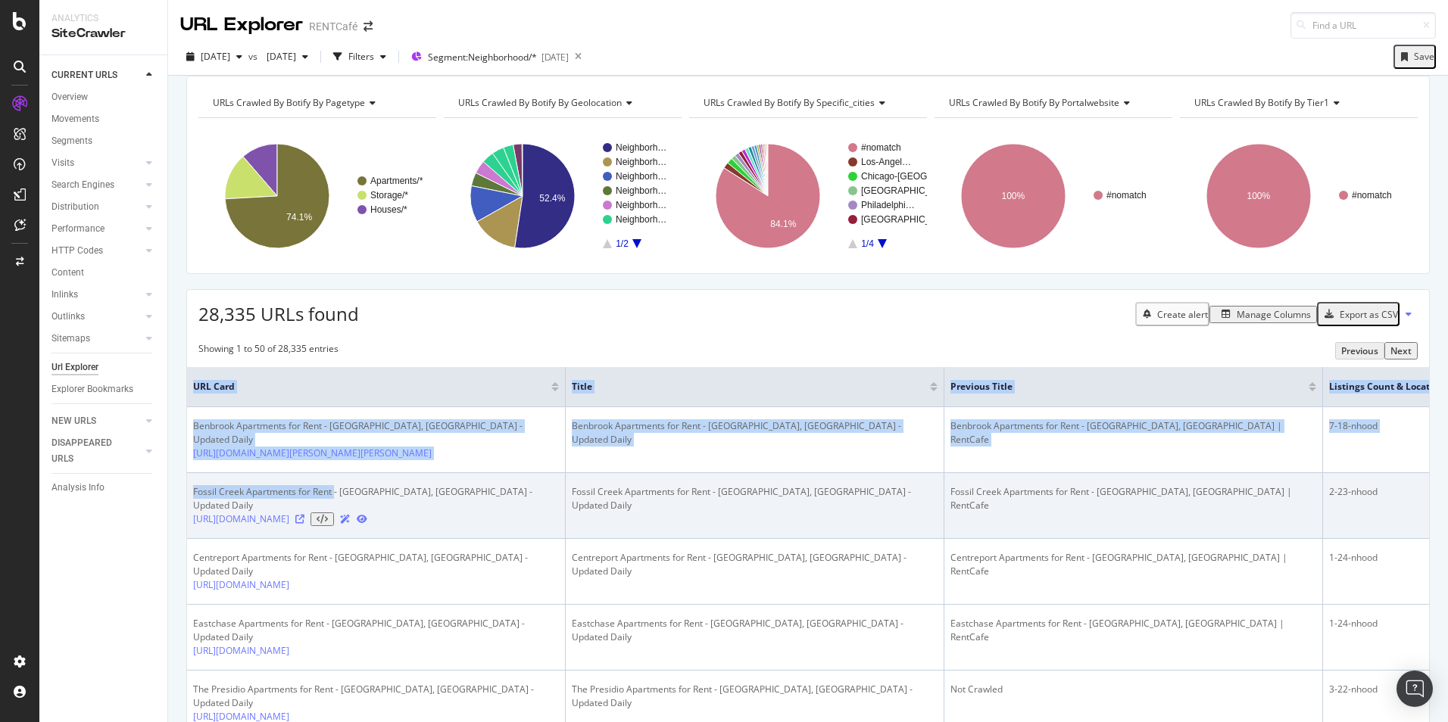
click at [232, 511] on div "Fossil Creek Apartments for Rent - [GEOGRAPHIC_DATA], [GEOGRAPHIC_DATA] - Updat…" at bounding box center [376, 498] width 366 height 27
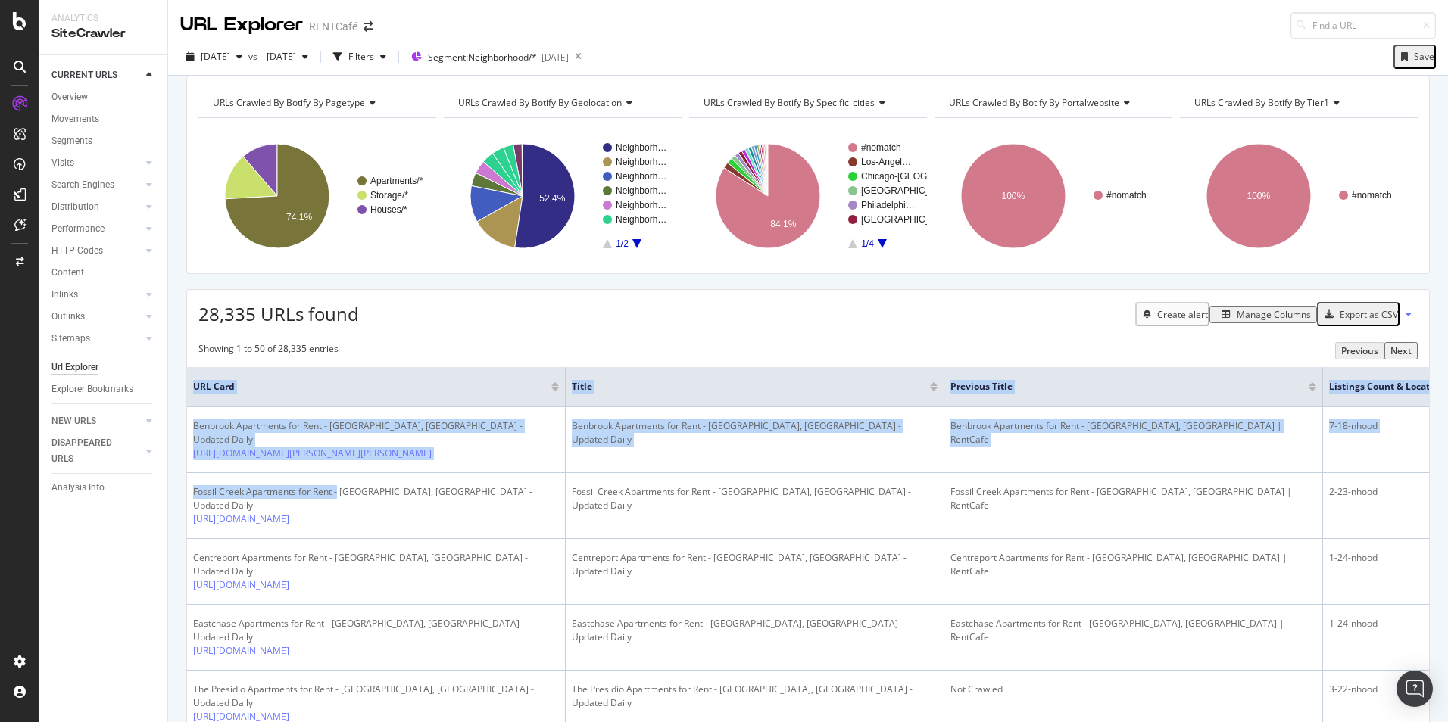
drag, startPoint x: 347, startPoint y: 514, endPoint x: 186, endPoint y: 517, distance: 161.3
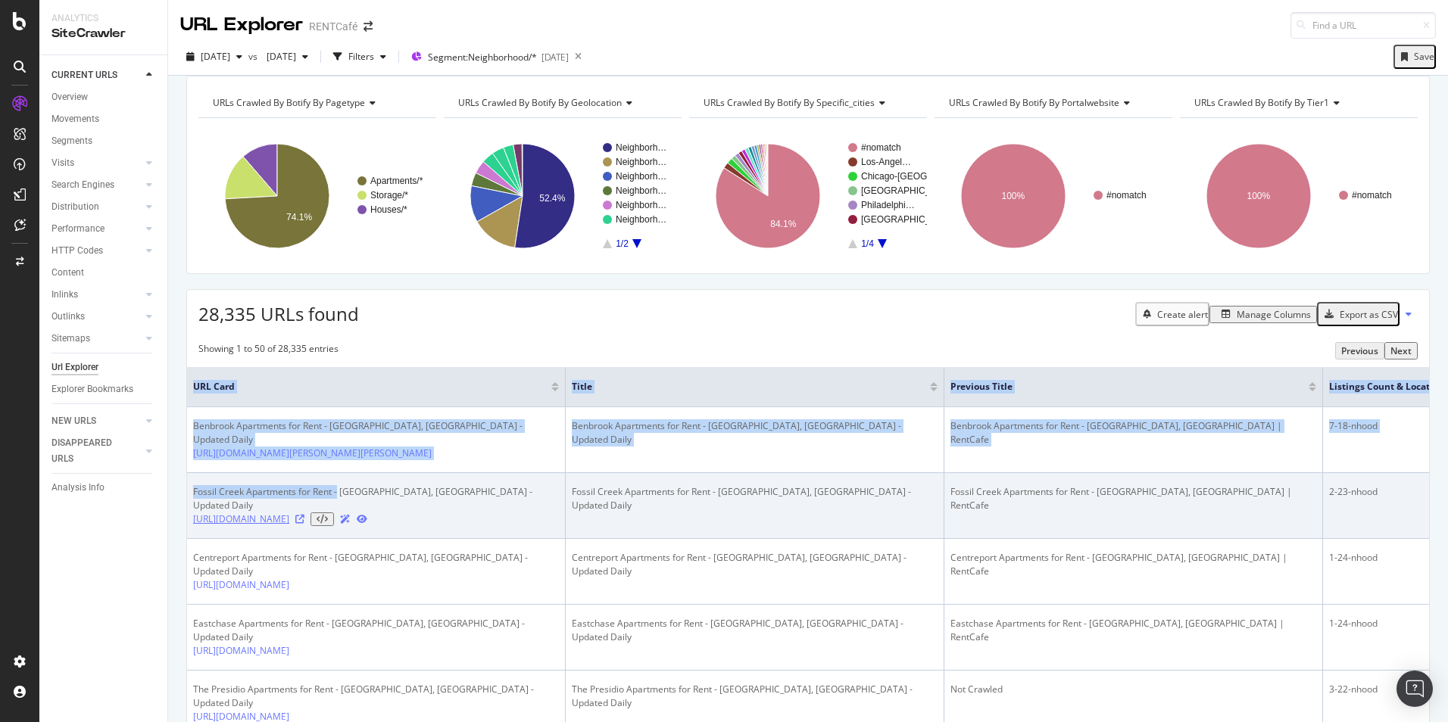
copy table "URL Card Title Previous Title Listings Count & Location Type Benbrook Apartment…"
click at [341, 507] on div "Fossil Creek Apartments for Rent - [GEOGRAPHIC_DATA], [GEOGRAPHIC_DATA] - Updat…" at bounding box center [376, 498] width 366 height 27
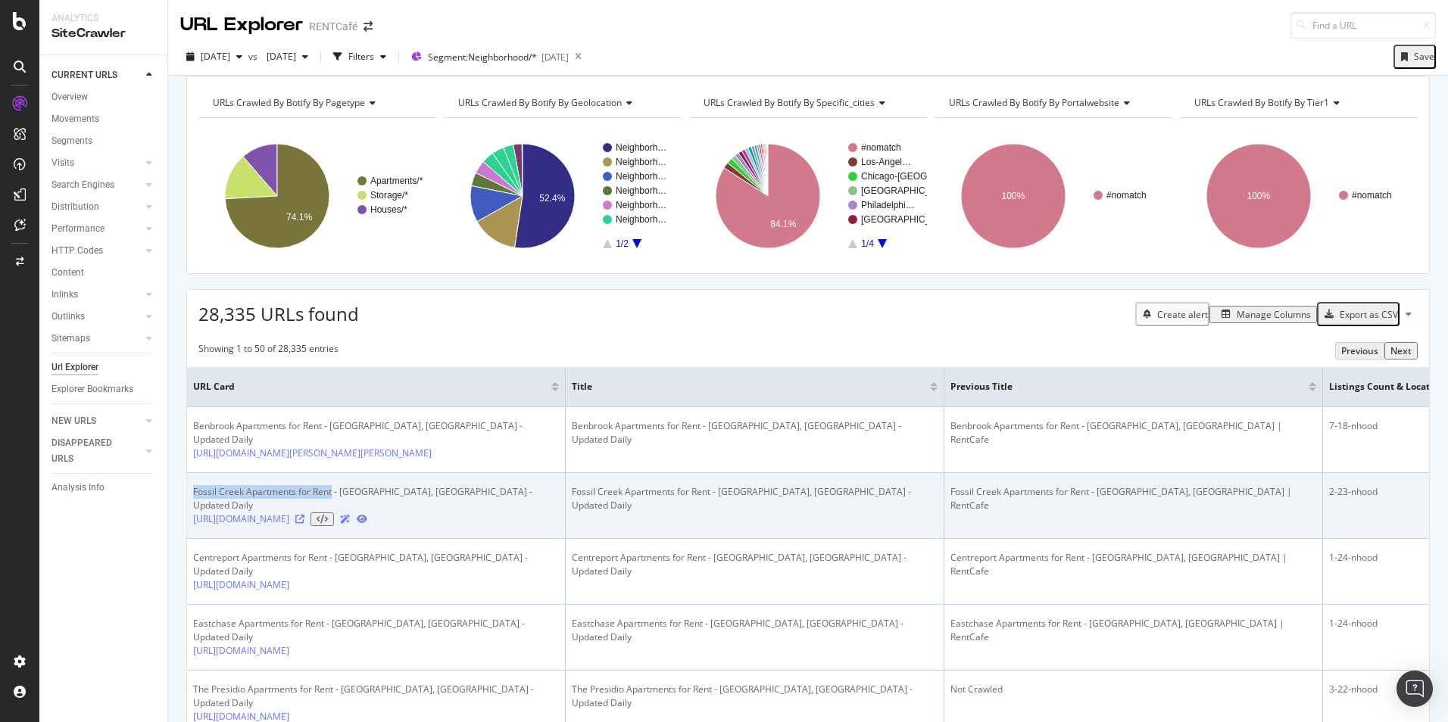
drag, startPoint x: 343, startPoint y: 512, endPoint x: 193, endPoint y: 516, distance: 150.0
click at [193, 513] on div "Fossil Creek Apartments for Rent - [GEOGRAPHIC_DATA], [GEOGRAPHIC_DATA] - Updat…" at bounding box center [376, 498] width 366 height 27
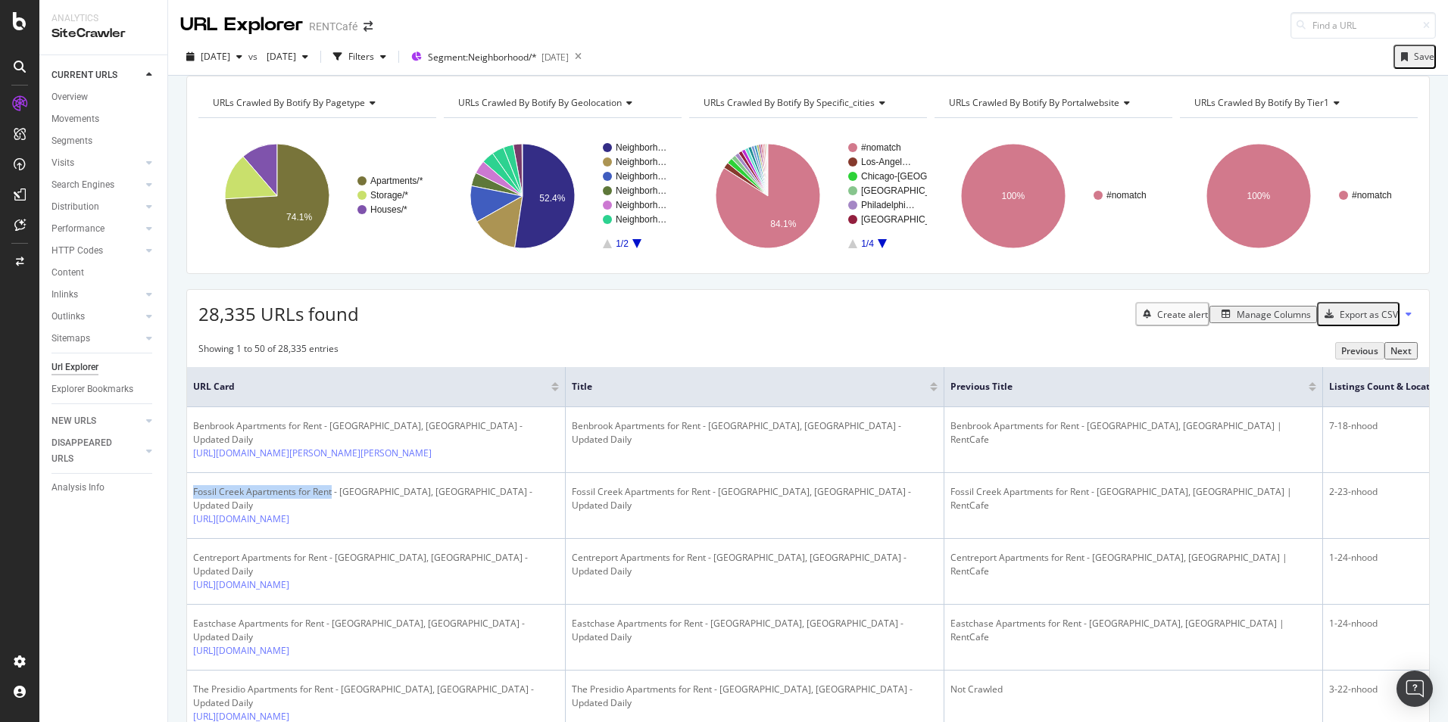
copy div "Fossil Creek Apartments for Rent"
click at [881, 167] on rect "A chart." at bounding box center [888, 161] width 55 height 9
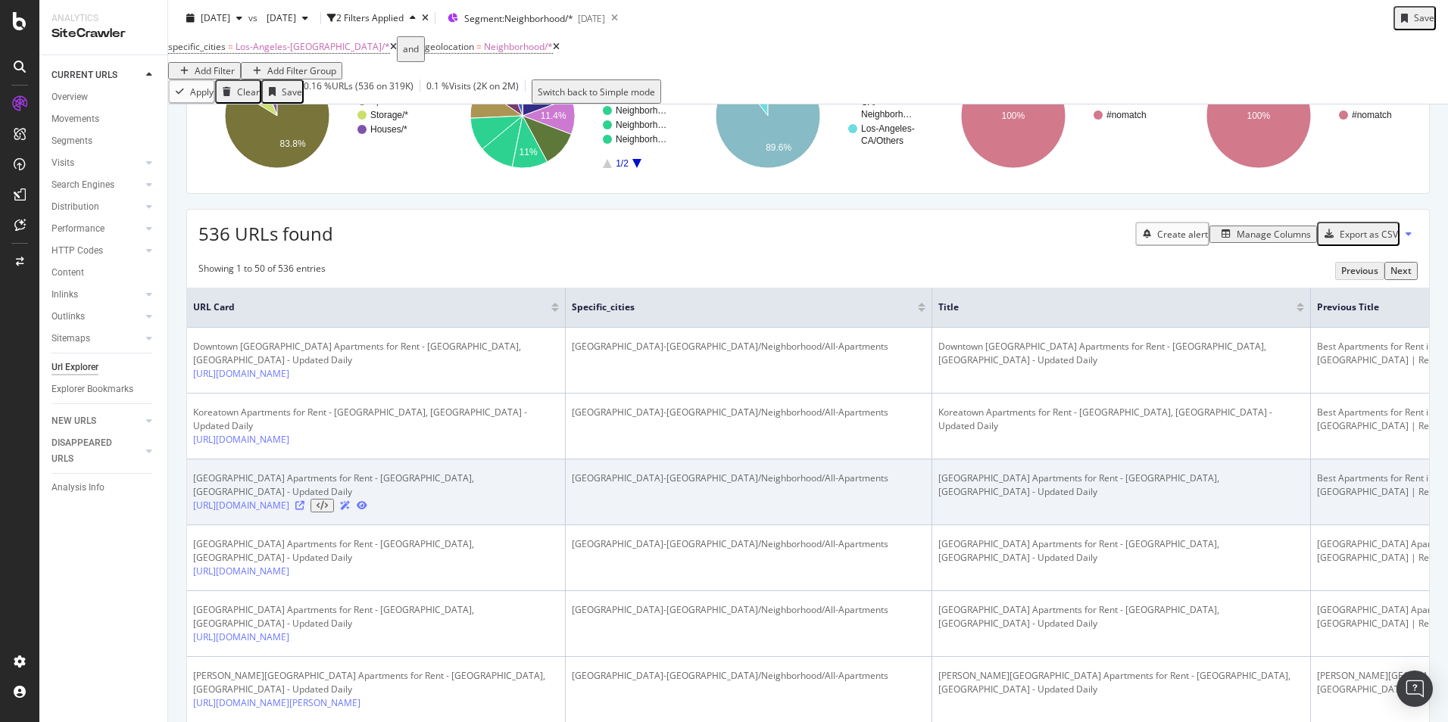
scroll to position [151, 0]
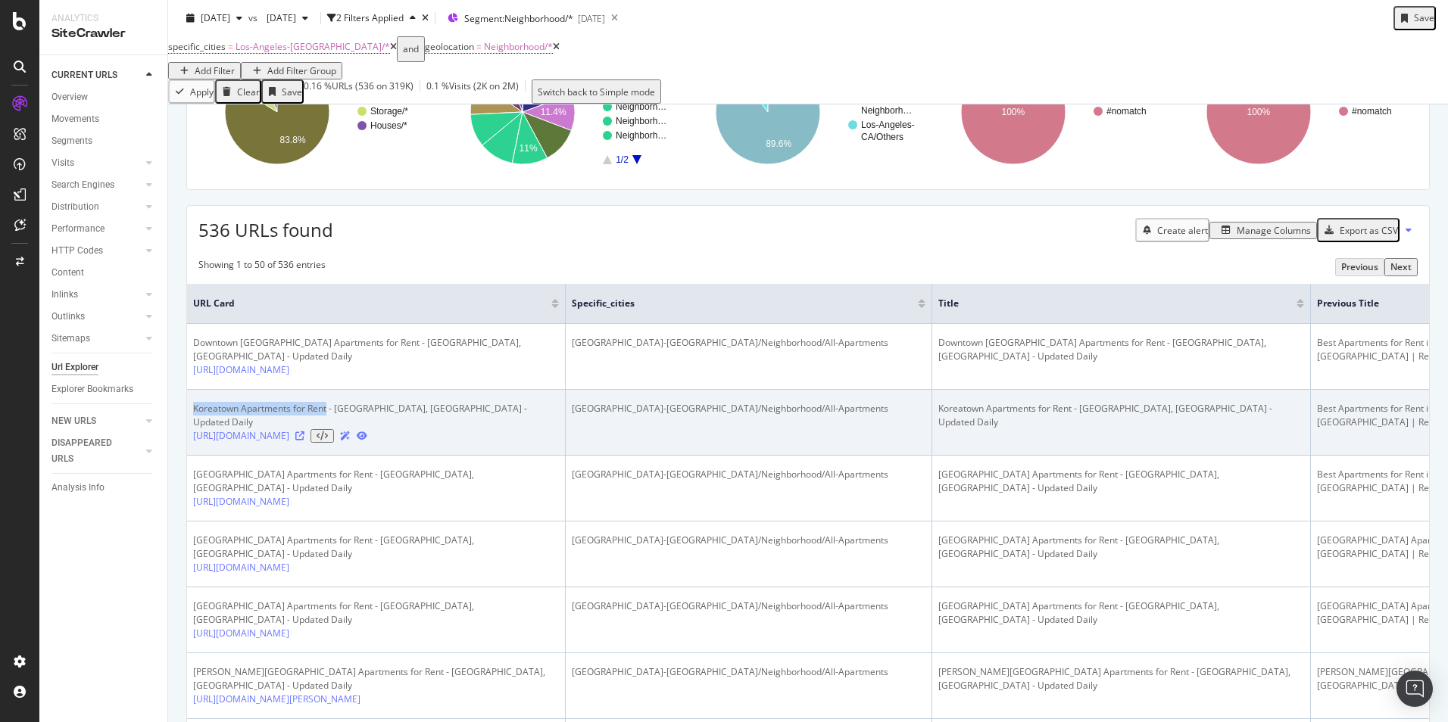
drag, startPoint x: 193, startPoint y: 432, endPoint x: 338, endPoint y: 433, distance: 144.6
click at [338, 429] on div "Koreatown Apartments for Rent - [GEOGRAPHIC_DATA], [GEOGRAPHIC_DATA] - Updated …" at bounding box center [376, 415] width 366 height 27
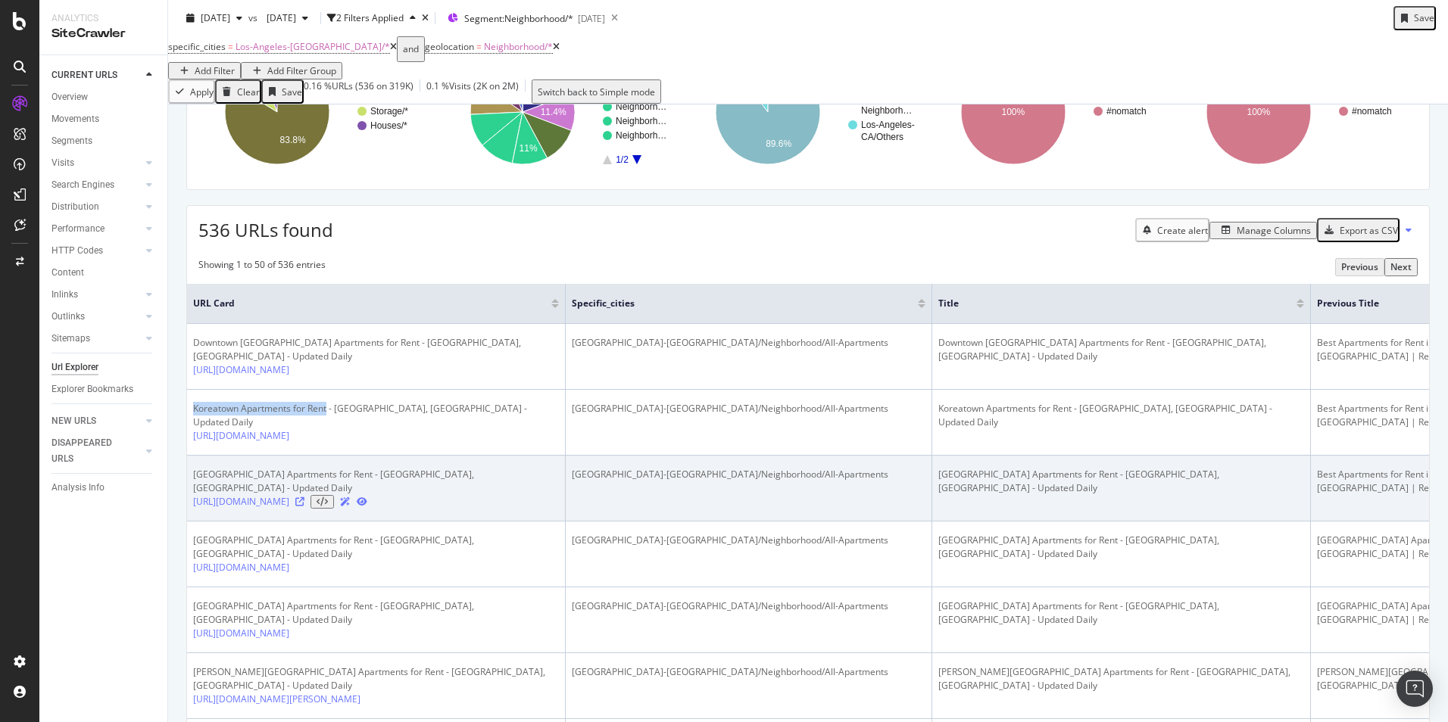
copy div "Koreatown Apartments for Rent"
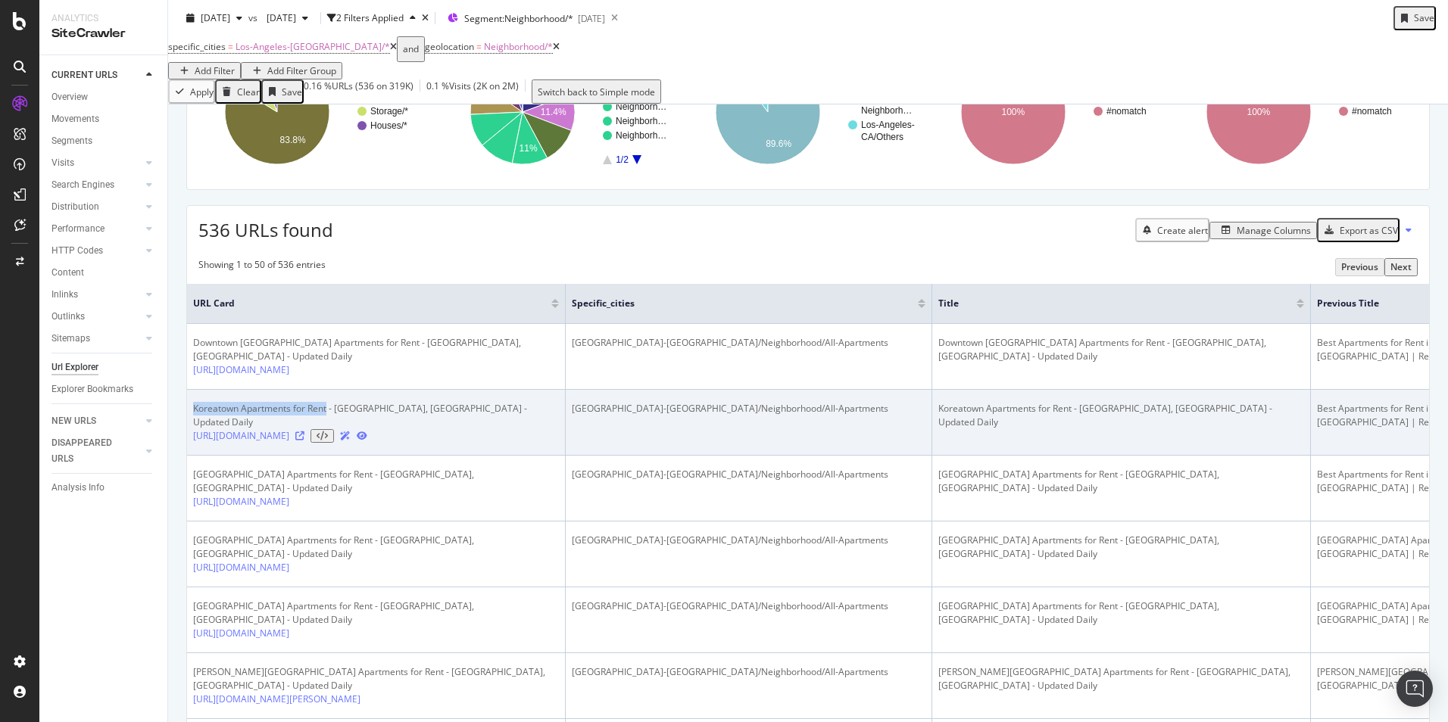
click at [304, 441] on icon at bounding box center [299, 436] width 9 height 9
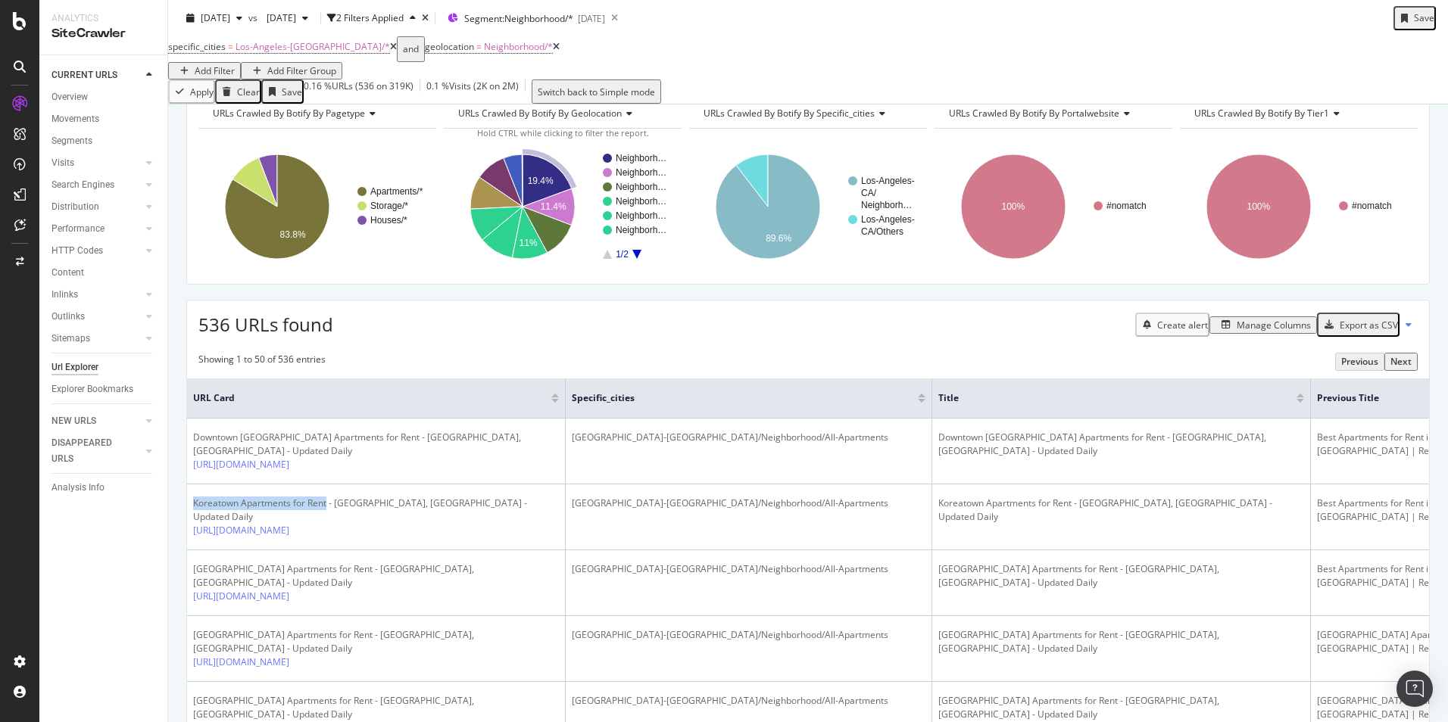
scroll to position [0, 0]
